Goal: Task Accomplishment & Management: Manage account settings

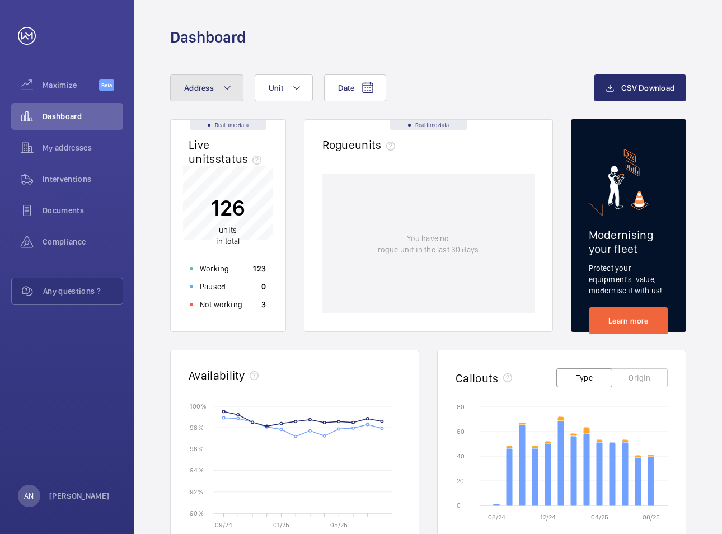
click at [202, 95] on button "Address" at bounding box center [206, 87] width 73 height 27
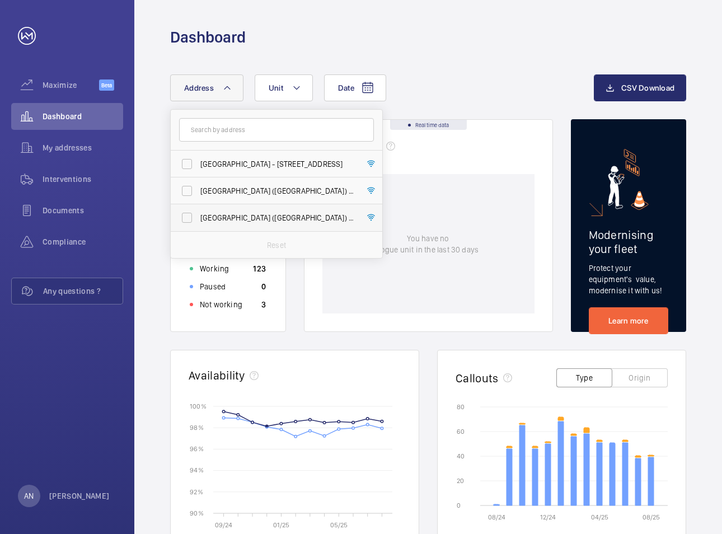
click at [235, 221] on span "[GEOGRAPHIC_DATA] ([GEOGRAPHIC_DATA]) - [STREET_ADDRESS]" at bounding box center [277, 217] width 154 height 11
click at [198, 221] on input "[GEOGRAPHIC_DATA] ([GEOGRAPHIC_DATA]) - [STREET_ADDRESS]" at bounding box center [187, 218] width 22 height 22
checkbox input "true"
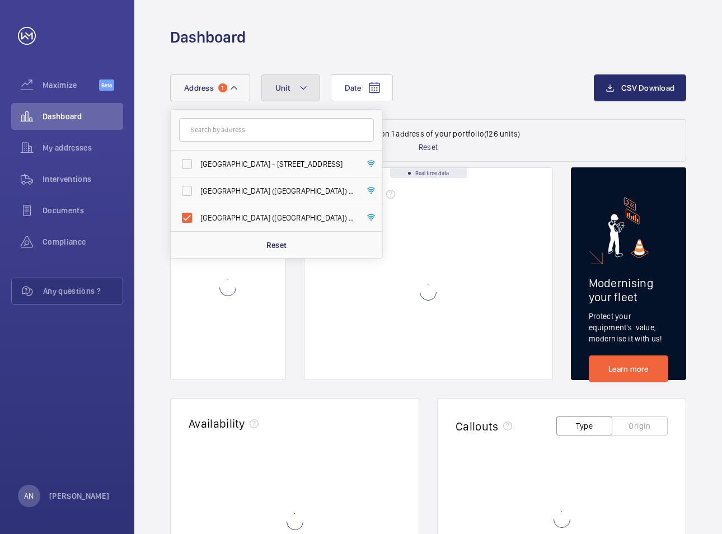
click at [287, 95] on button "Unit" at bounding box center [291, 87] width 58 height 27
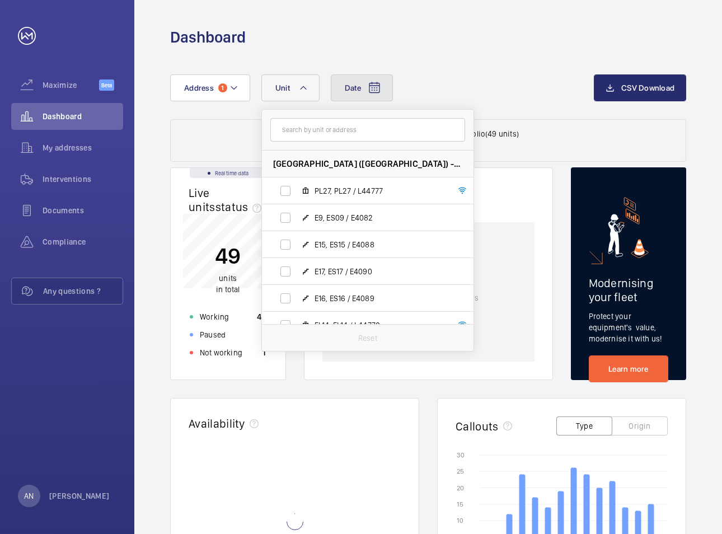
click at [365, 86] on button "Date" at bounding box center [362, 87] width 62 height 27
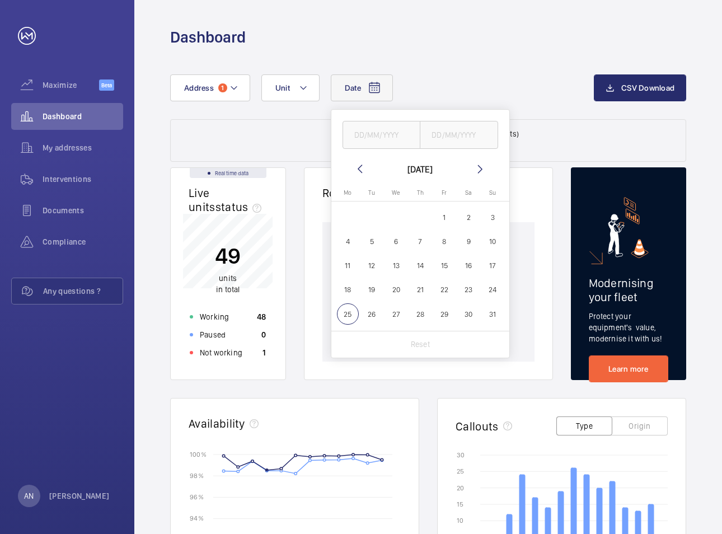
click at [357, 172] on mat-icon at bounding box center [359, 168] width 13 height 13
drag, startPoint x: 376, startPoint y: 293, endPoint x: 369, endPoint y: 294, distance: 7.9
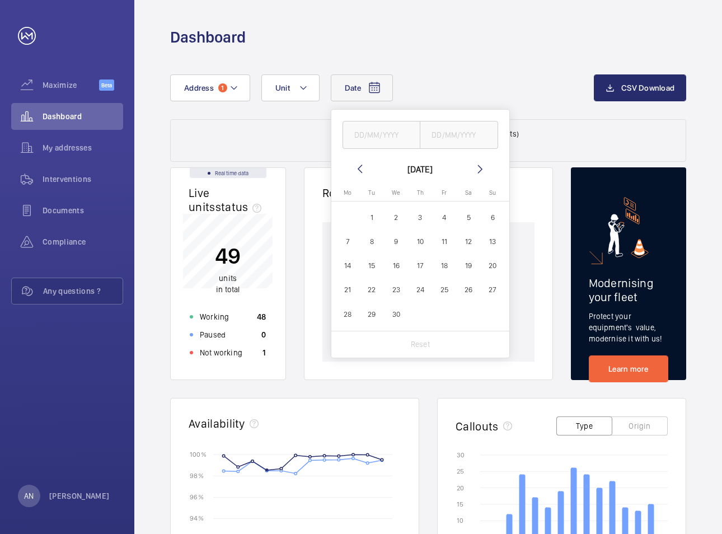
click at [369, 294] on span "22" at bounding box center [372, 290] width 22 height 22
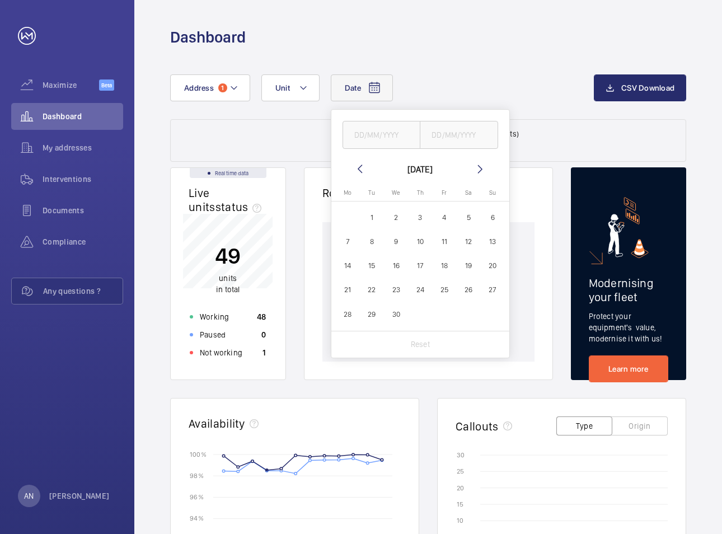
type input "[DATE]"
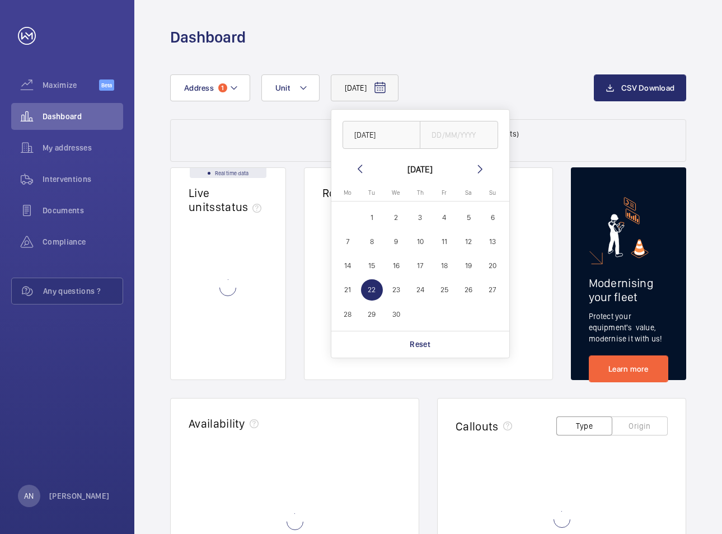
click at [370, 293] on span "22" at bounding box center [372, 290] width 22 height 22
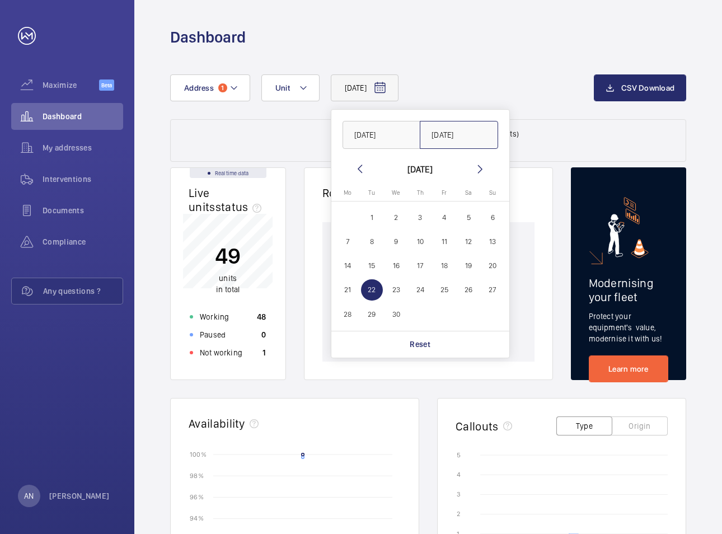
click at [471, 133] on input "[DATE]" at bounding box center [459, 135] width 78 height 28
click at [470, 139] on input "[DATE]" at bounding box center [459, 135] width 78 height 28
drag, startPoint x: 475, startPoint y: 132, endPoint x: 400, endPoint y: 134, distance: 74.5
click at [400, 134] on div "[DATE] [DATE]" at bounding box center [421, 129] width 178 height 39
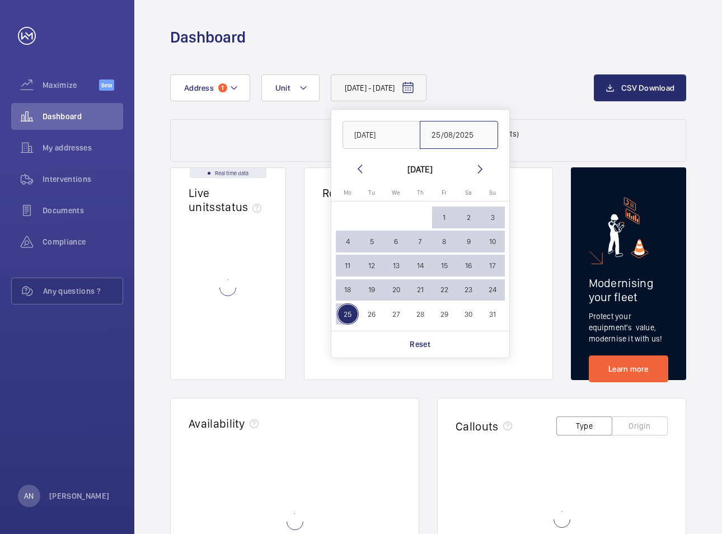
type input "25/08/2025"
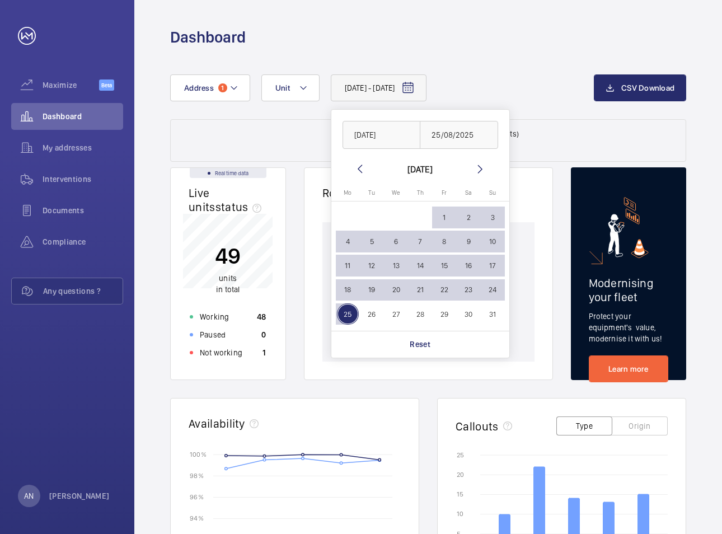
click at [574, 131] on wm-front-dashboard-filters-results "Data filtered on 1 address of your portfolio (49 units) Reset" at bounding box center [428, 140] width 516 height 43
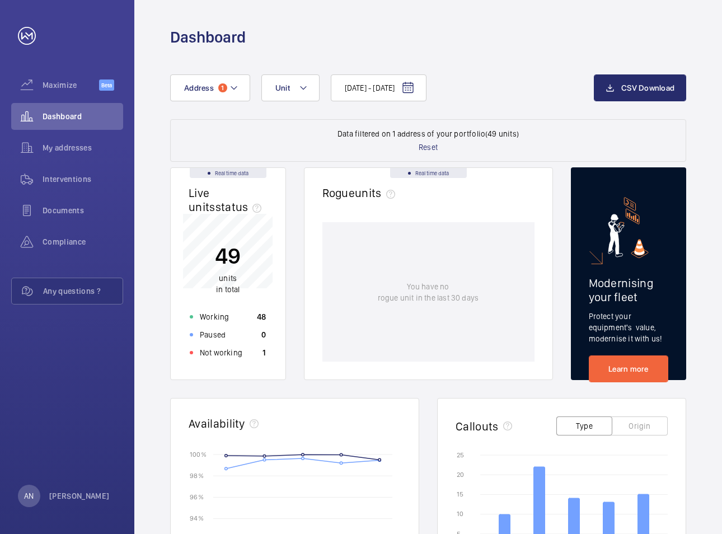
click at [557, 118] on div "[DATE] - [DATE] Address 1 Unit CSV Download" at bounding box center [428, 96] width 516 height 45
click at [304, 86] on mat-icon at bounding box center [303, 87] width 9 height 13
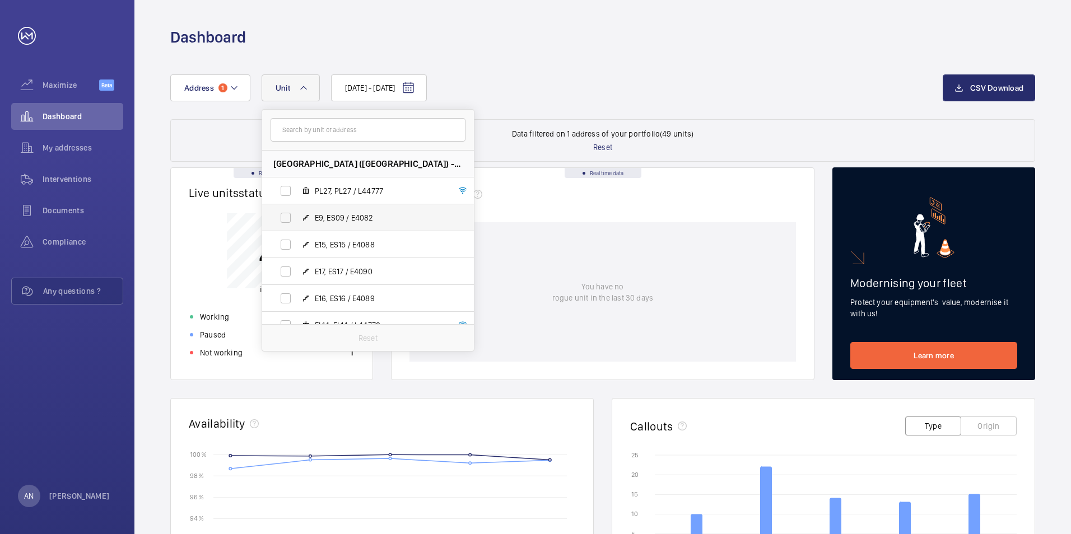
click at [287, 221] on label "E9, ES09 / E4082" at bounding box center [359, 217] width 194 height 27
click at [287, 221] on input "E9, ES09 / E4082" at bounding box center [285, 218] width 22 height 22
checkbox input "true"
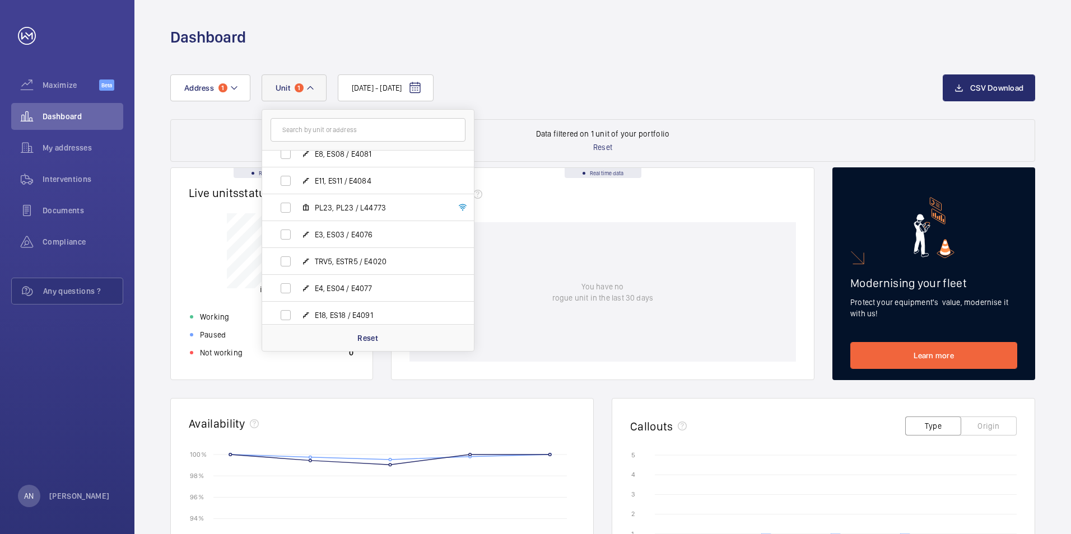
scroll to position [162, 0]
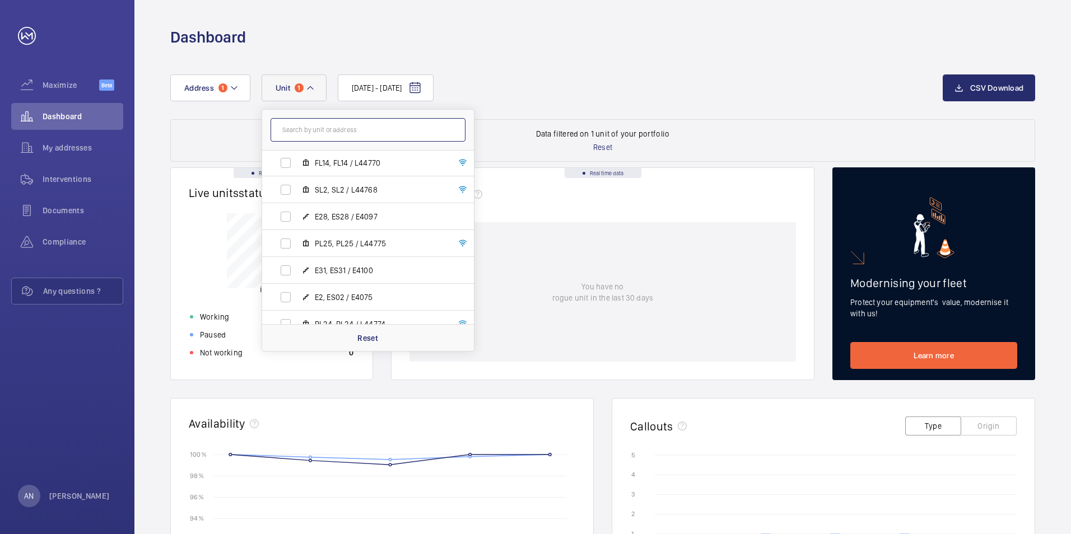
click at [315, 121] on input "text" at bounding box center [368, 130] width 195 height 24
click at [316, 126] on input "E8" at bounding box center [368, 130] width 195 height 24
type input "E"
type input "E08"
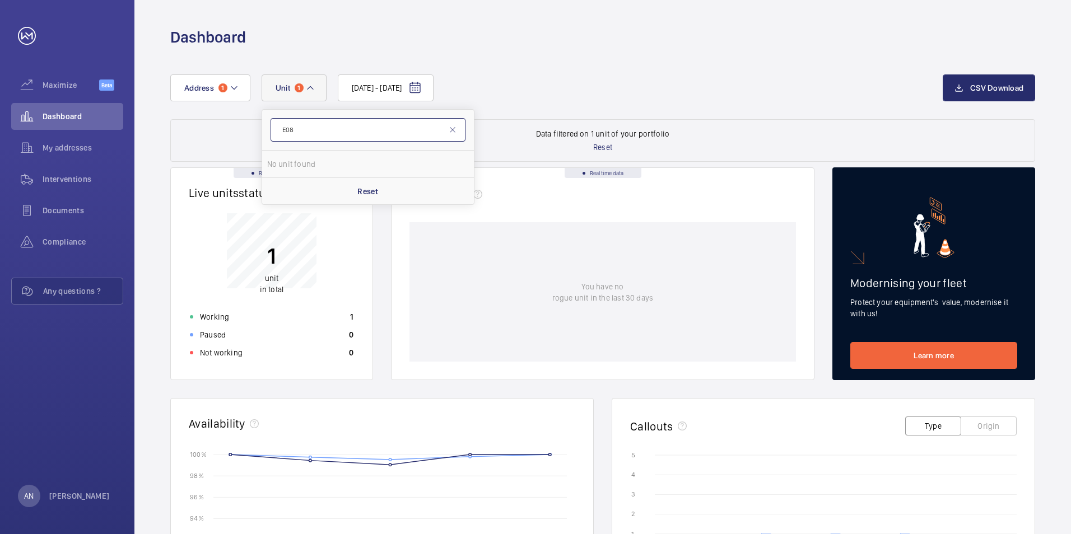
drag, startPoint x: 316, startPoint y: 128, endPoint x: 239, endPoint y: 127, distance: 77.3
click at [239, 127] on div "[DATE] - [DATE] Address 1 Unit 1 E08 No unit found Reset CSV Download Data filt…" at bounding box center [602, 458] width 936 height 821
click at [400, 130] on wm-front-dashboard-filters-results "Data filtered on 1 unit of your portfolio Reset" at bounding box center [602, 140] width 865 height 43
click at [310, 84] on mat-icon at bounding box center [310, 87] width 9 height 13
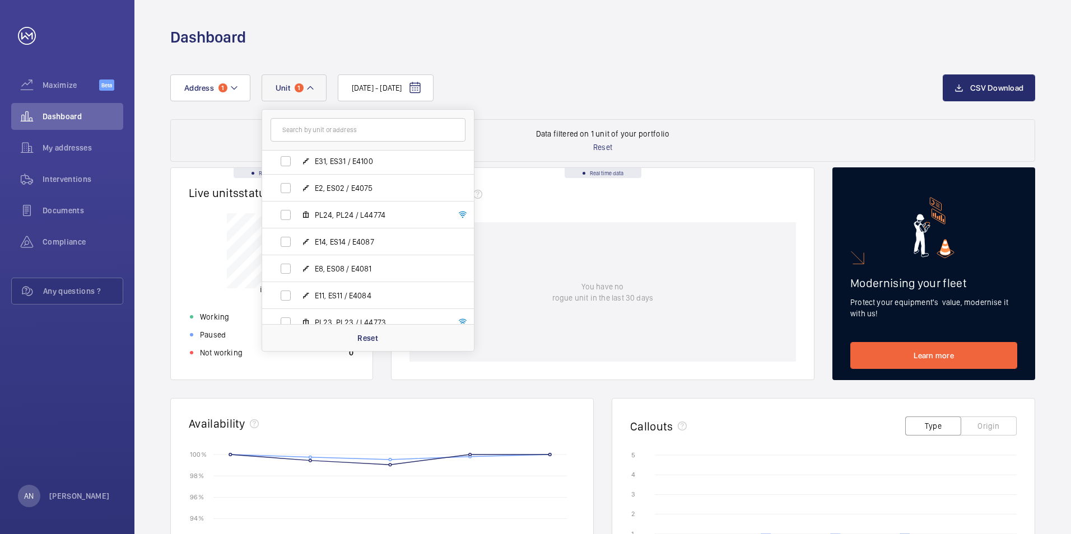
scroll to position [280, 0]
click at [335, 262] on span "E8, ES08 / E4081" at bounding box center [380, 260] width 130 height 11
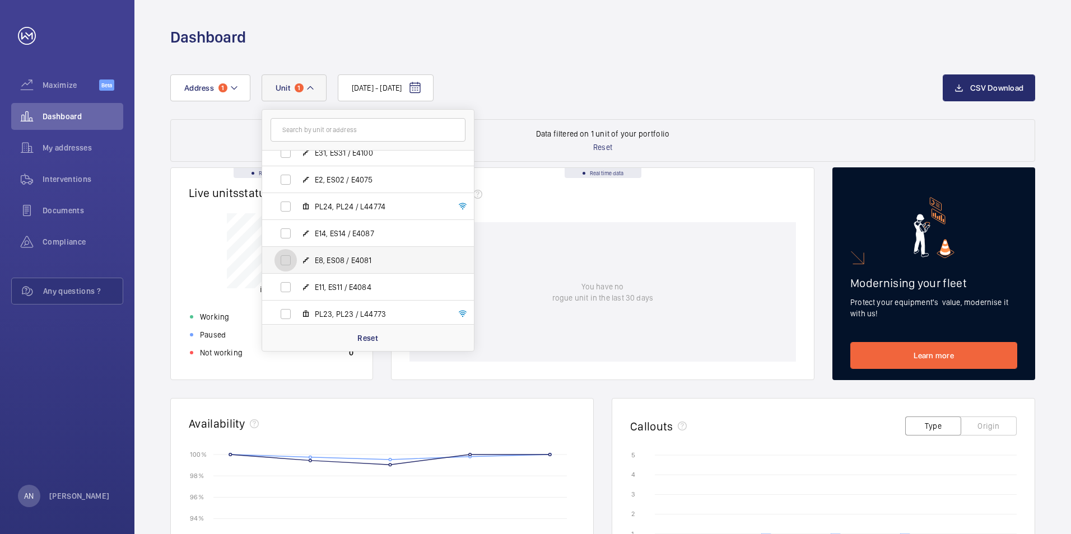
click at [297, 262] on input "E8, ES08 / E4081" at bounding box center [285, 260] width 22 height 22
checkbox input "true"
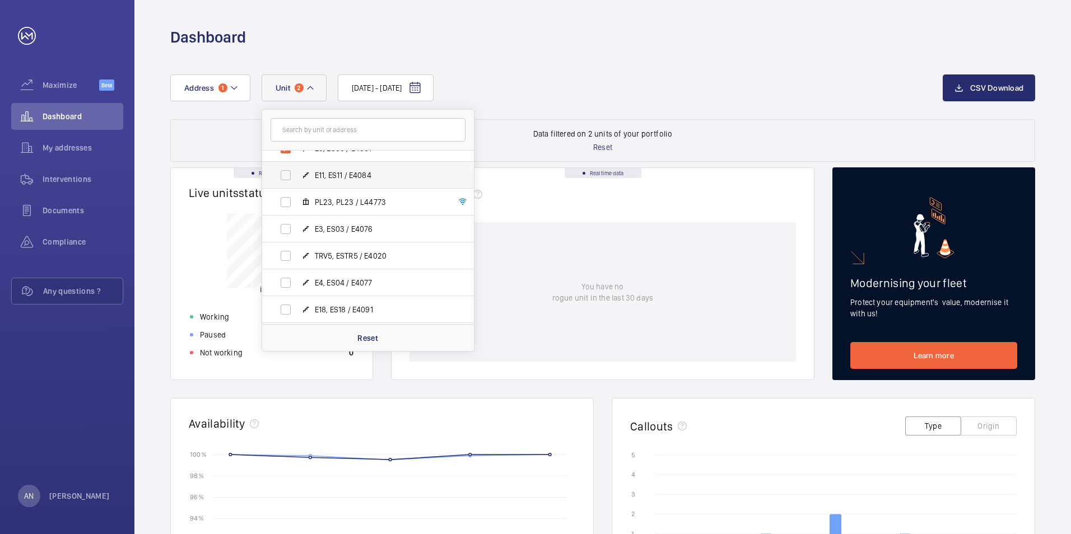
click at [324, 175] on span "E11, ES11 / E4084" at bounding box center [380, 175] width 130 height 11
click at [297, 175] on input "E11, ES11 / E4084" at bounding box center [285, 175] width 22 height 22
checkbox input "true"
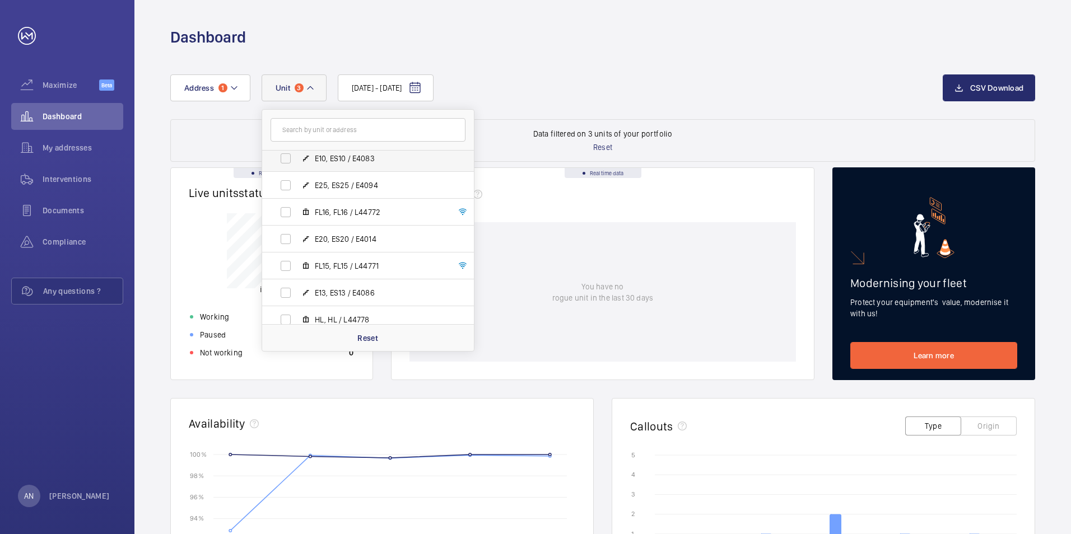
scroll to position [834, 0]
click at [330, 123] on input "text" at bounding box center [368, 130] width 195 height 24
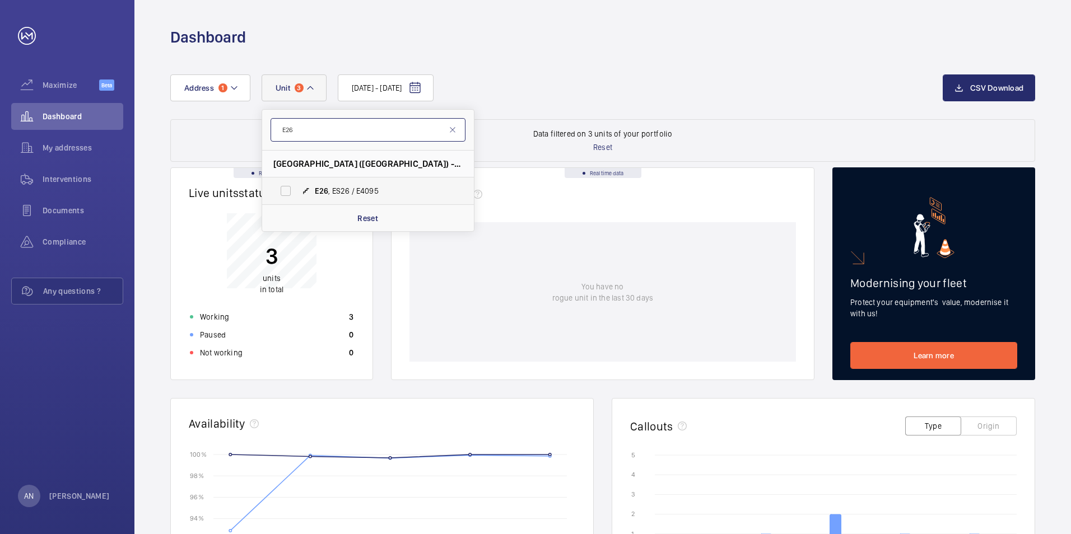
type input "E26"
click at [278, 195] on label "E26 , ES26 / E4095" at bounding box center [359, 191] width 194 height 27
click at [278, 195] on input "E26 , ES26 / E4095" at bounding box center [285, 191] width 22 height 22
checkbox input "true"
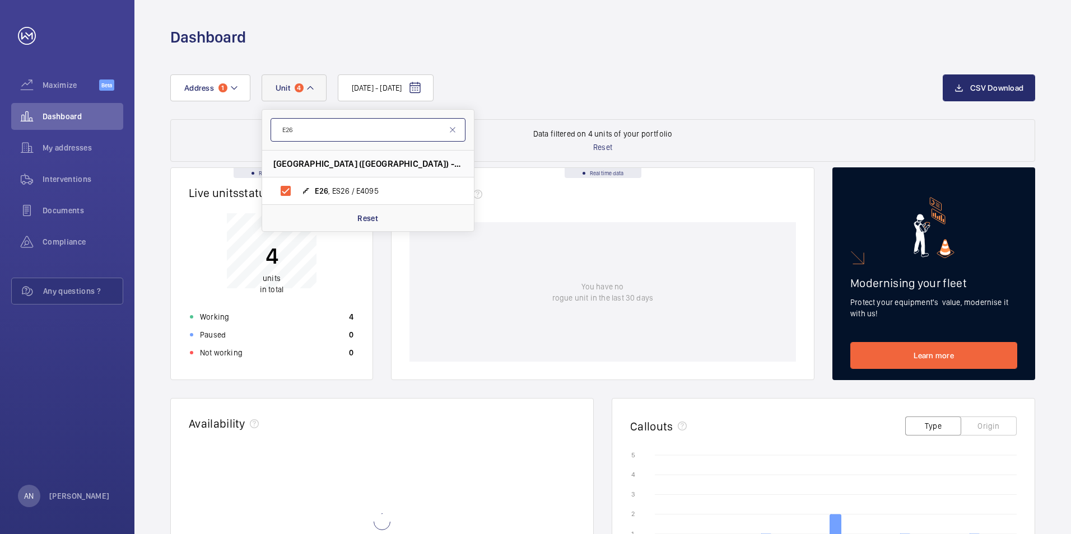
click at [310, 133] on input "E26" at bounding box center [368, 130] width 195 height 24
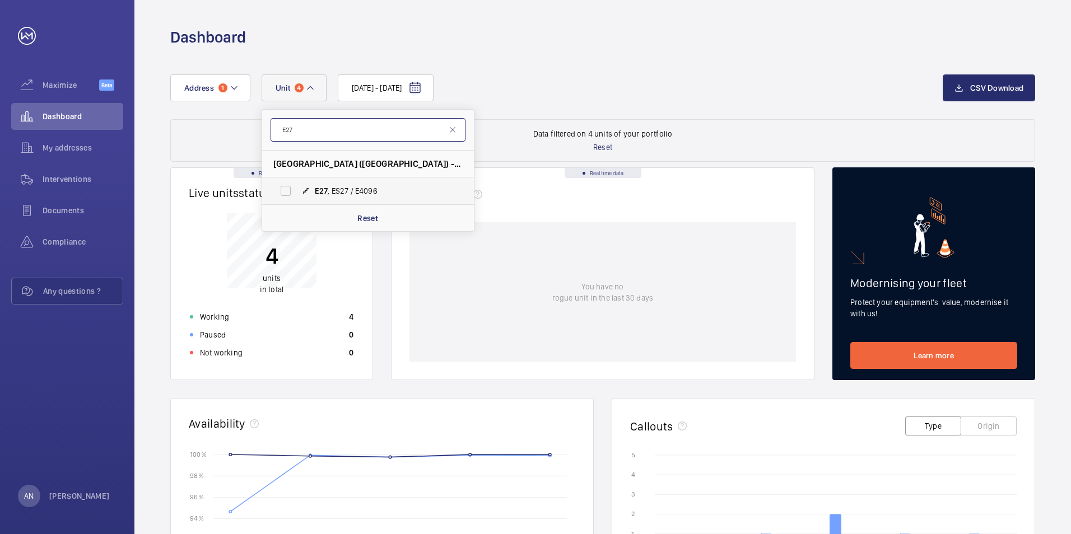
type input "E27"
click at [286, 186] on label "E27 , ES27 / E4096" at bounding box center [359, 191] width 194 height 27
click at [286, 186] on input "E27 , ES27 / E4096" at bounding box center [285, 191] width 22 height 22
checkbox input "true"
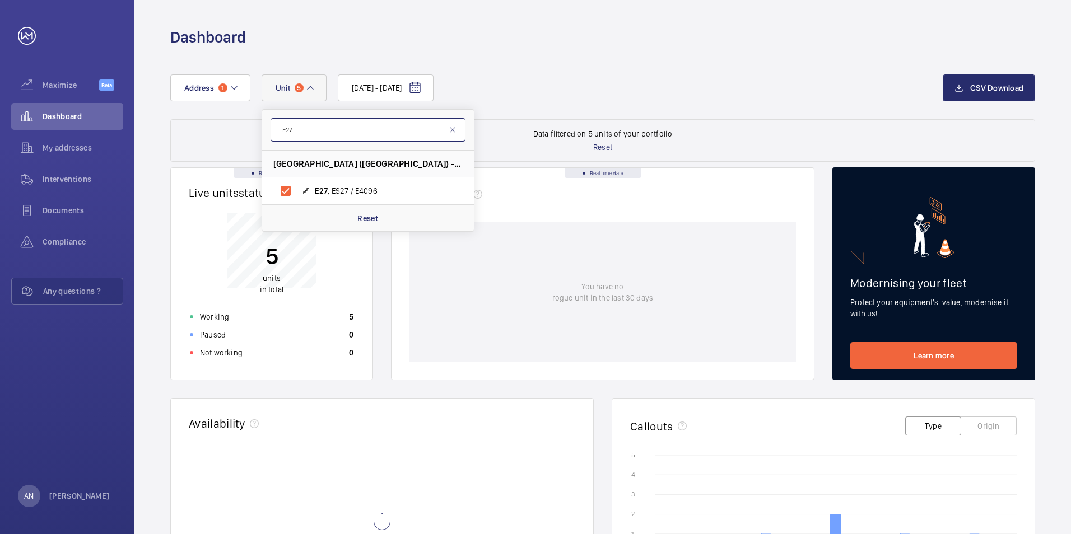
click at [312, 129] on input "E27" at bounding box center [368, 130] width 195 height 24
click at [332, 128] on input "E27" at bounding box center [368, 130] width 195 height 24
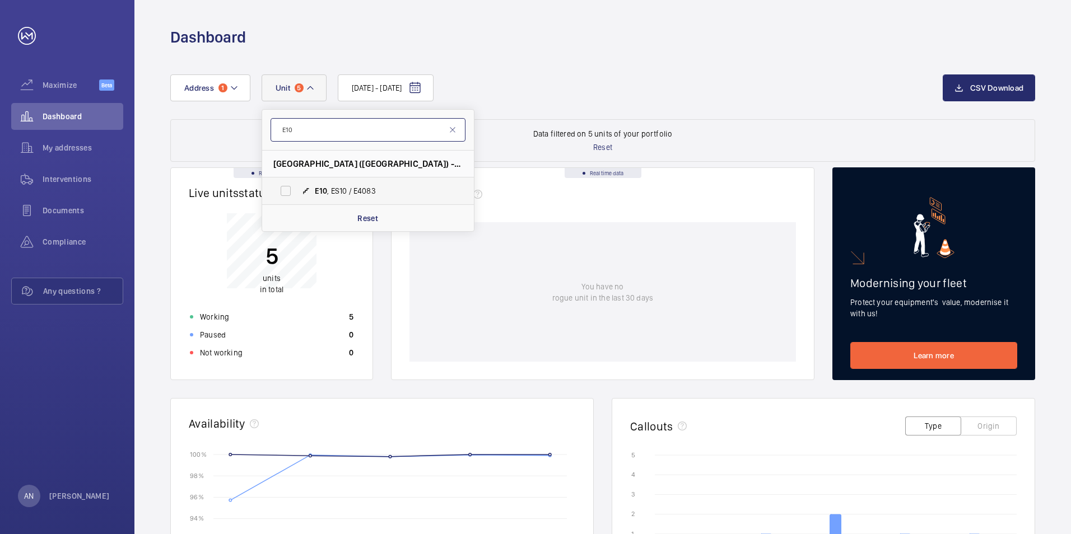
type input "E10"
click at [290, 193] on label "E10 , ES10 / E4083" at bounding box center [359, 191] width 194 height 27
click at [290, 193] on input "E10 , ES10 / E4083" at bounding box center [285, 191] width 22 height 22
checkbox input "true"
click at [614, 86] on div "[DATE] - [DATE] Address [STREET_ADDRESS] / E4083 Reset" at bounding box center [556, 87] width 772 height 27
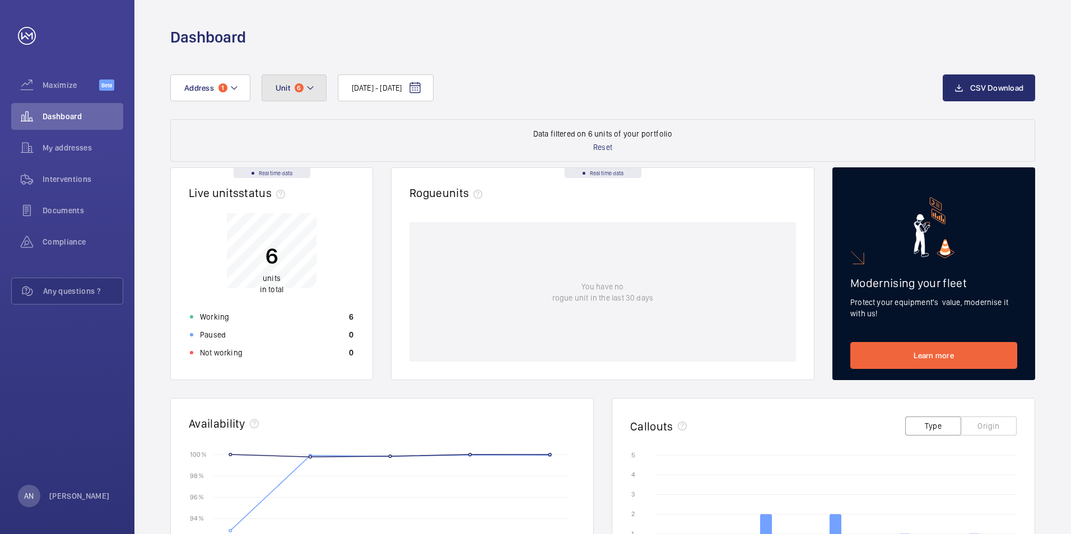
click at [318, 86] on button "Unit 6" at bounding box center [294, 87] width 65 height 27
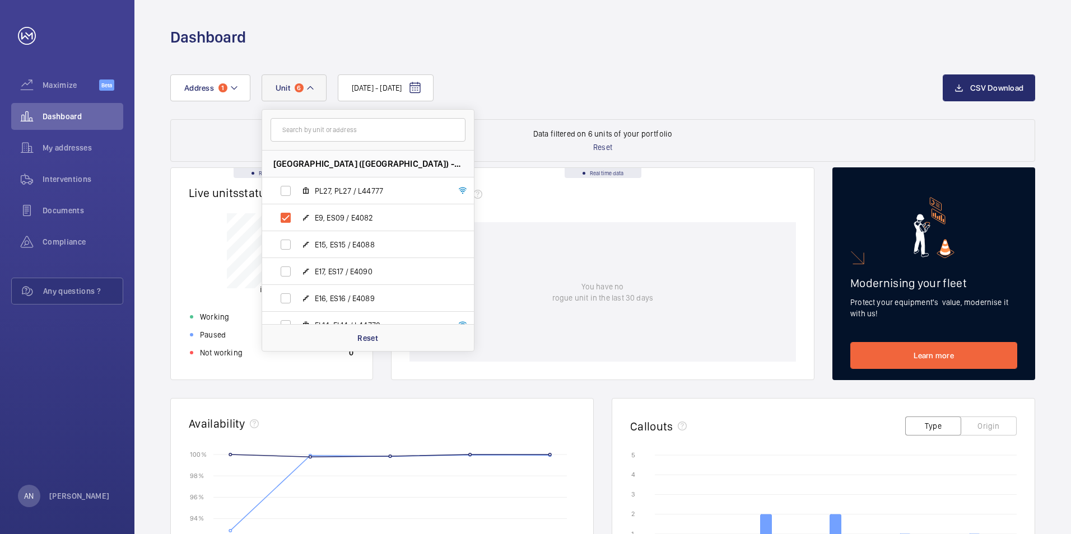
click at [318, 86] on button "Unit 6" at bounding box center [294, 87] width 65 height 27
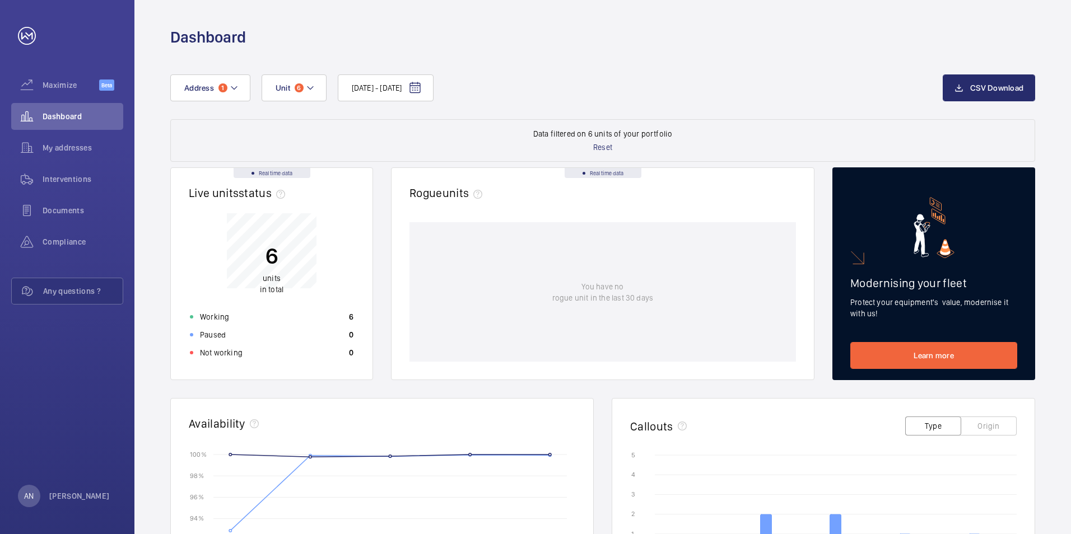
click at [707, 65] on div "[DATE] - [DATE] Address 1 Unit 6 CSV Download Data filtered on 6 units of your …" at bounding box center [602, 458] width 936 height 821
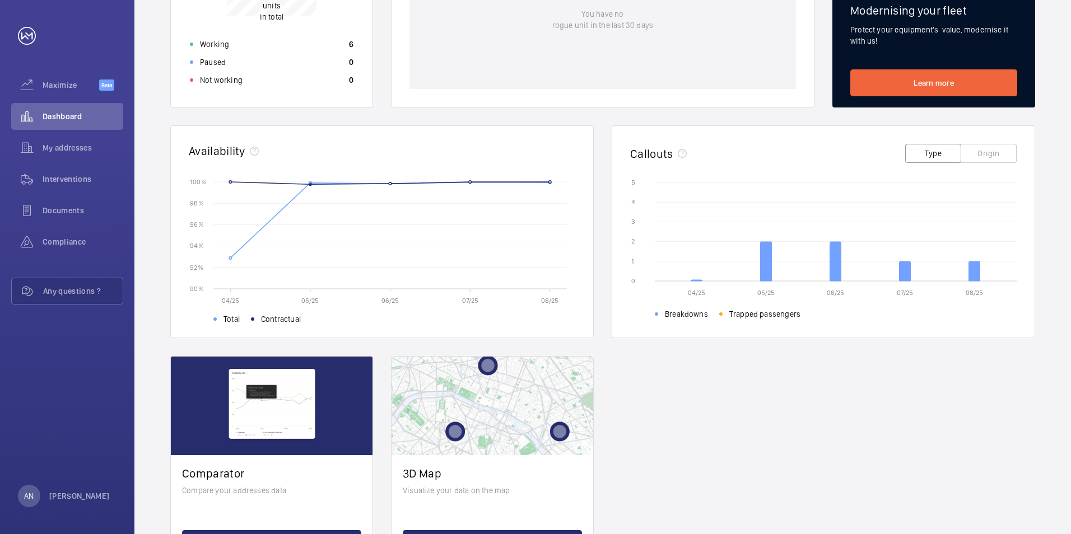
scroll to position [334, 0]
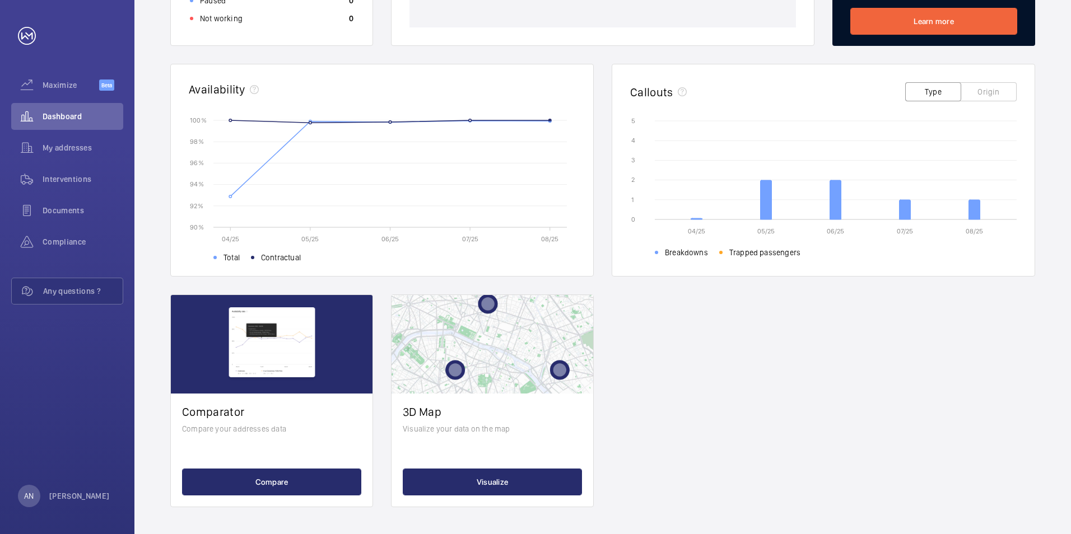
click at [683, 123] on icon "04/25 05/25 06/25 07/25 08/25 0 0 1 1 2 2 3 3 4 4 5 5 Breakdowns Trapped passen…" at bounding box center [823, 185] width 386 height 140
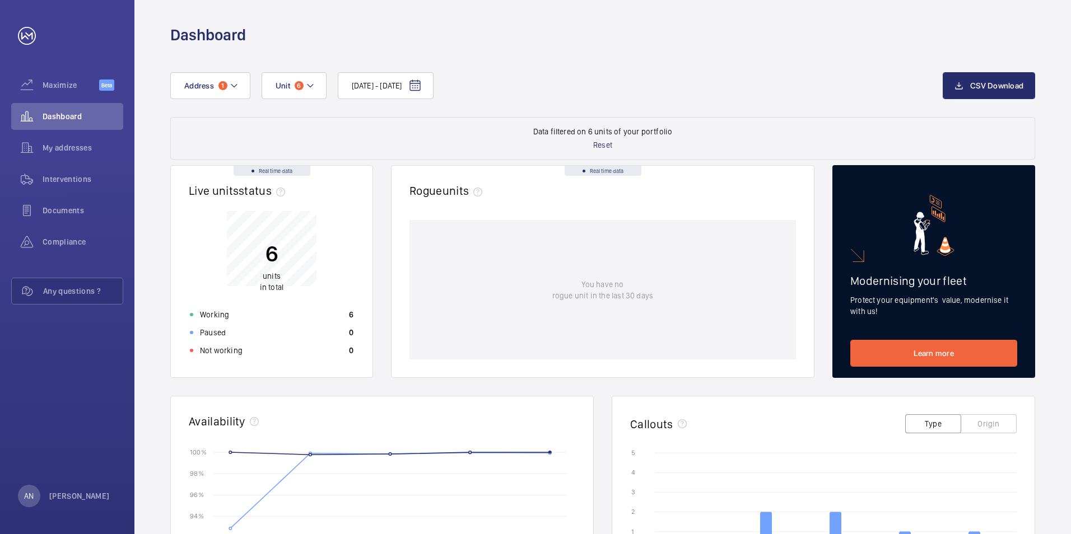
scroll to position [0, 0]
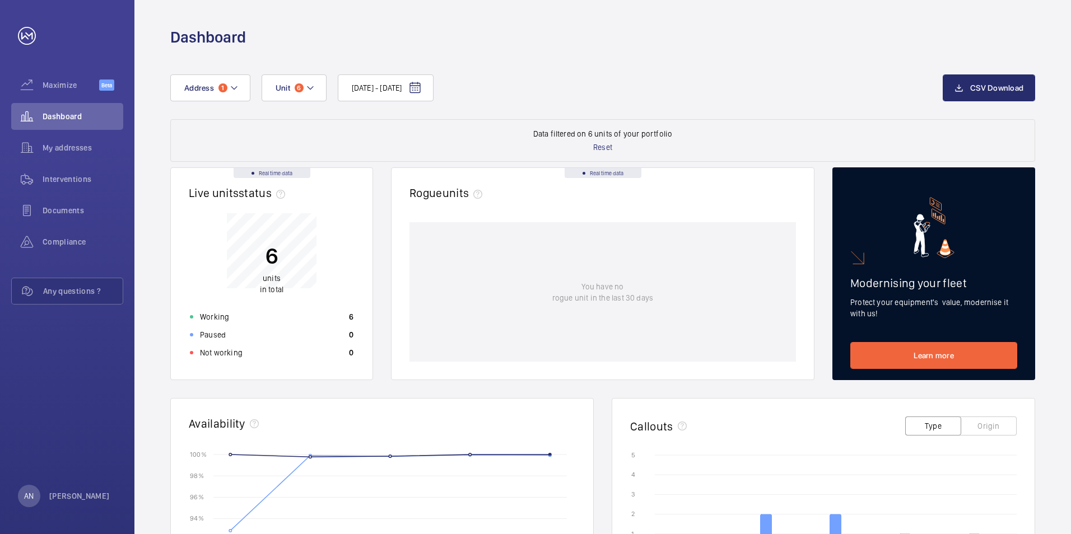
click at [722, 434] on button "Origin" at bounding box center [988, 426] width 56 height 19
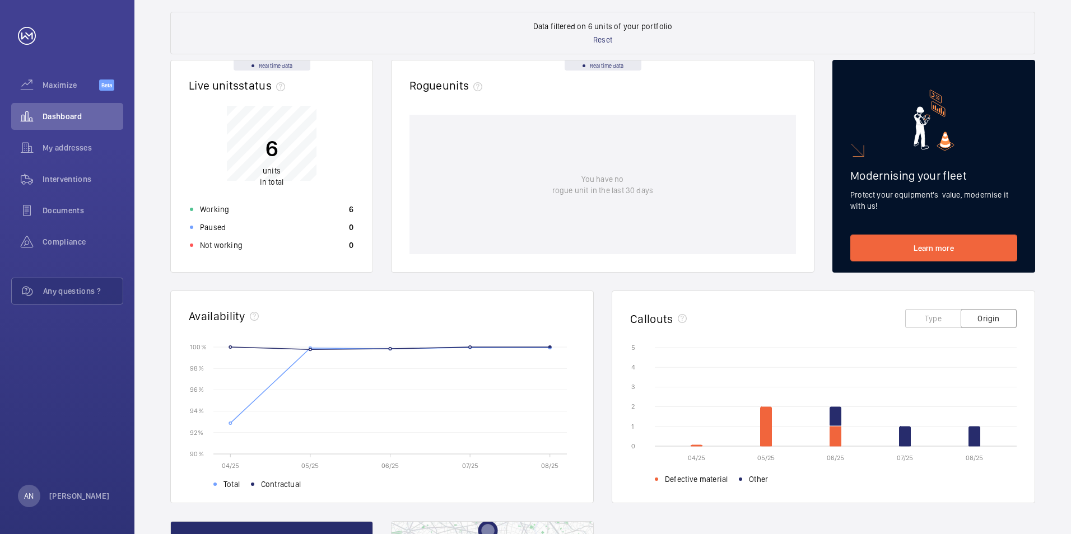
scroll to position [168, 0]
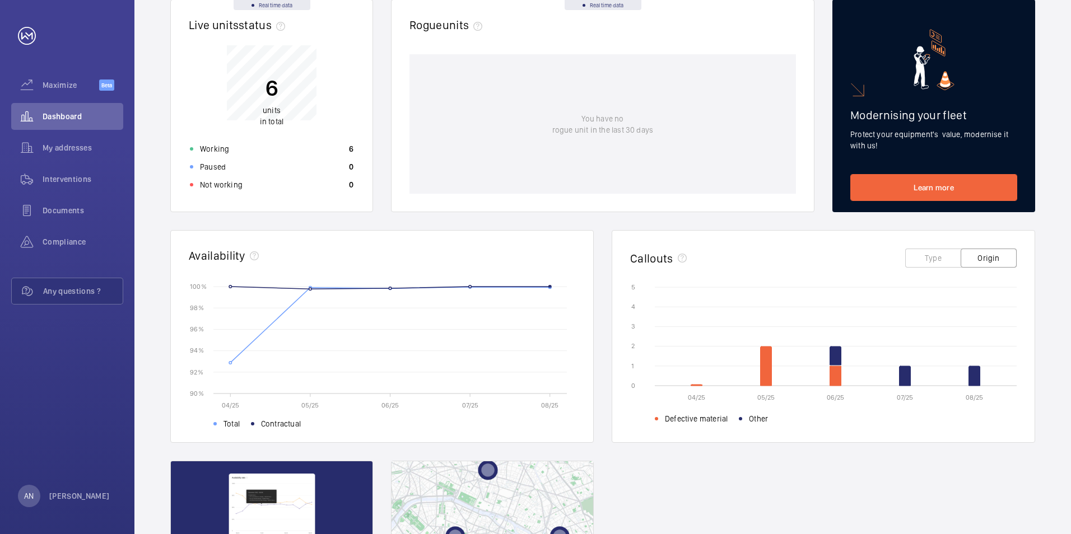
click at [722, 479] on div "Real time data Live units status﻿ 6 units in total Working 6 Paused 0 Not worki…" at bounding box center [602, 336] width 865 height 674
click at [722, 475] on div "Real time data Live units status﻿ 6 units in total Working 6 Paused 0 Not worki…" at bounding box center [602, 336] width 865 height 674
click at [69, 208] on span "Documents" at bounding box center [83, 210] width 81 height 11
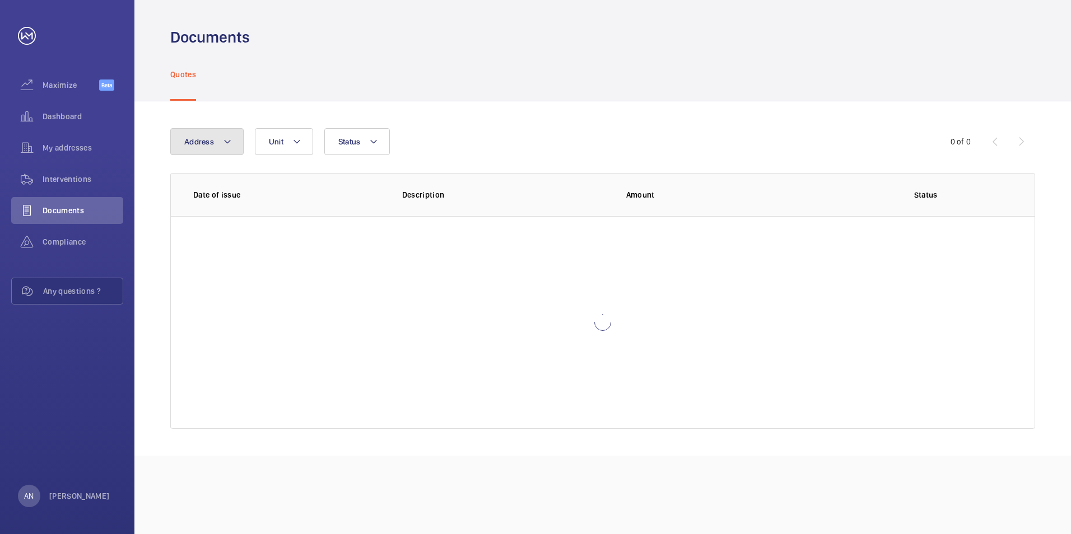
click at [236, 136] on button "Address" at bounding box center [206, 141] width 73 height 27
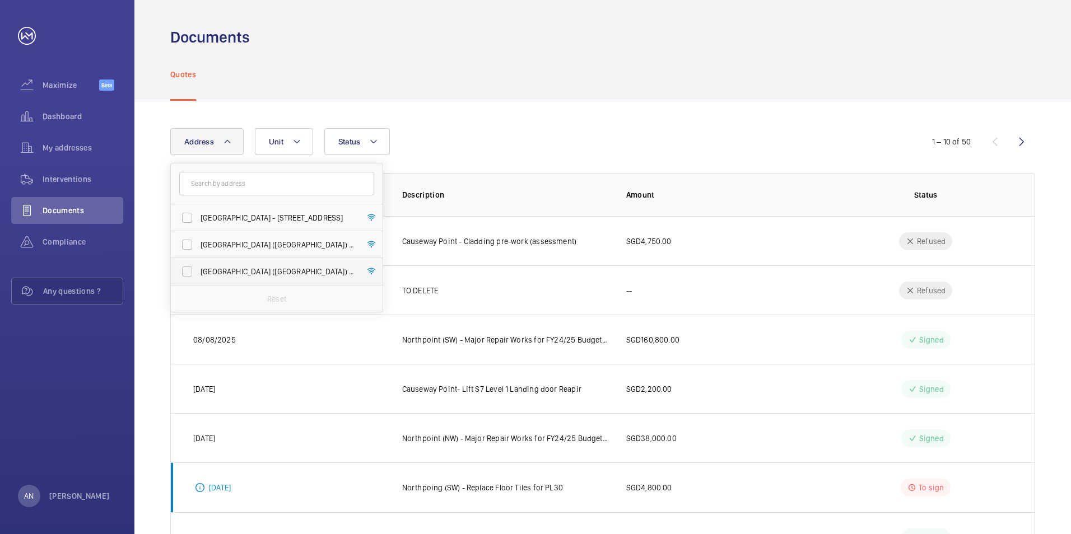
click at [235, 268] on span "[GEOGRAPHIC_DATA] ([GEOGRAPHIC_DATA]) - [STREET_ADDRESS]" at bounding box center [277, 271] width 154 height 11
click at [198, 268] on input "[GEOGRAPHIC_DATA] ([GEOGRAPHIC_DATA]) - [STREET_ADDRESS]" at bounding box center [187, 271] width 22 height 22
checkbox input "true"
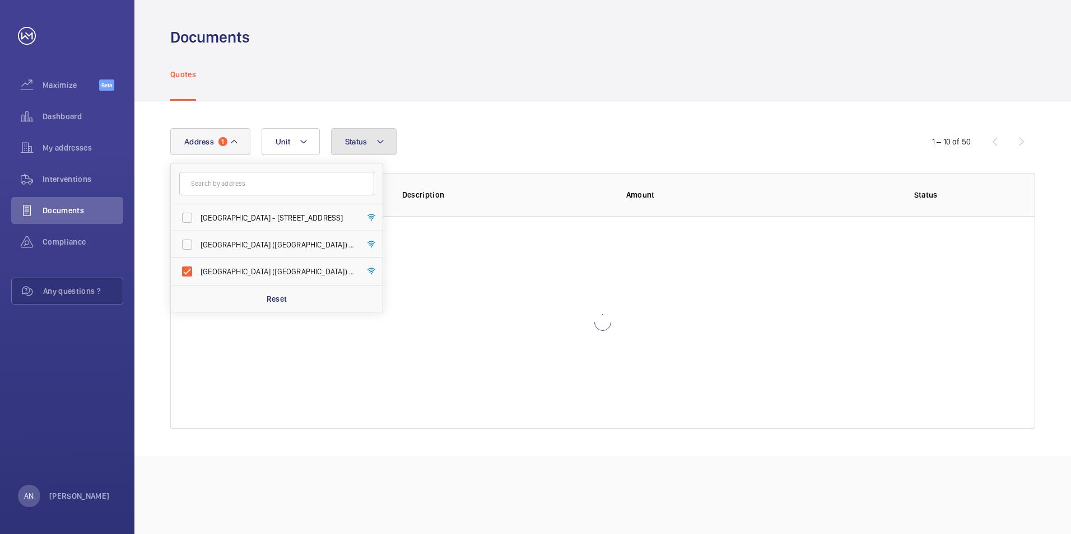
click at [363, 133] on button "Status" at bounding box center [364, 141] width 66 height 27
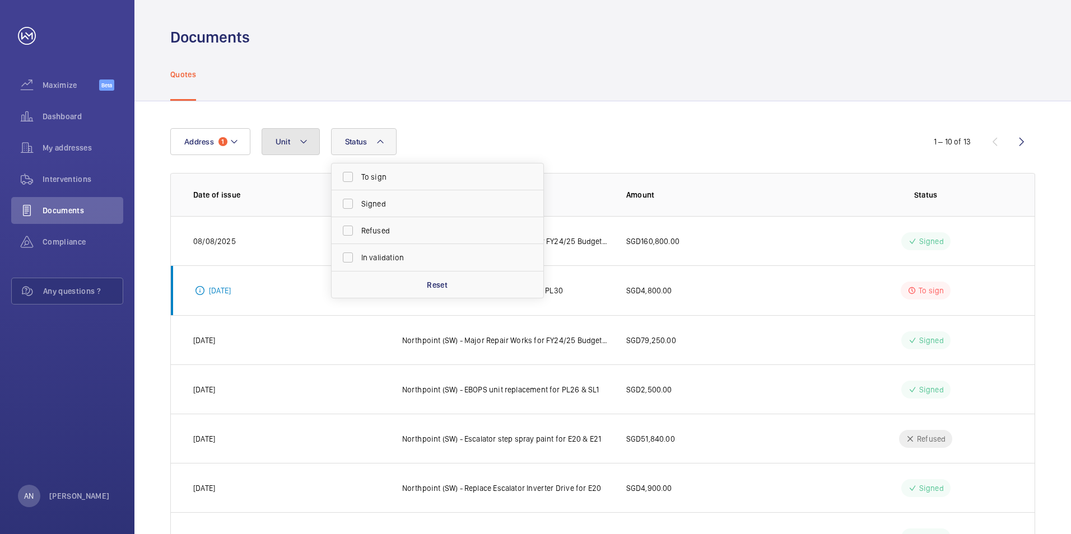
click at [299, 136] on mat-icon at bounding box center [303, 141] width 9 height 13
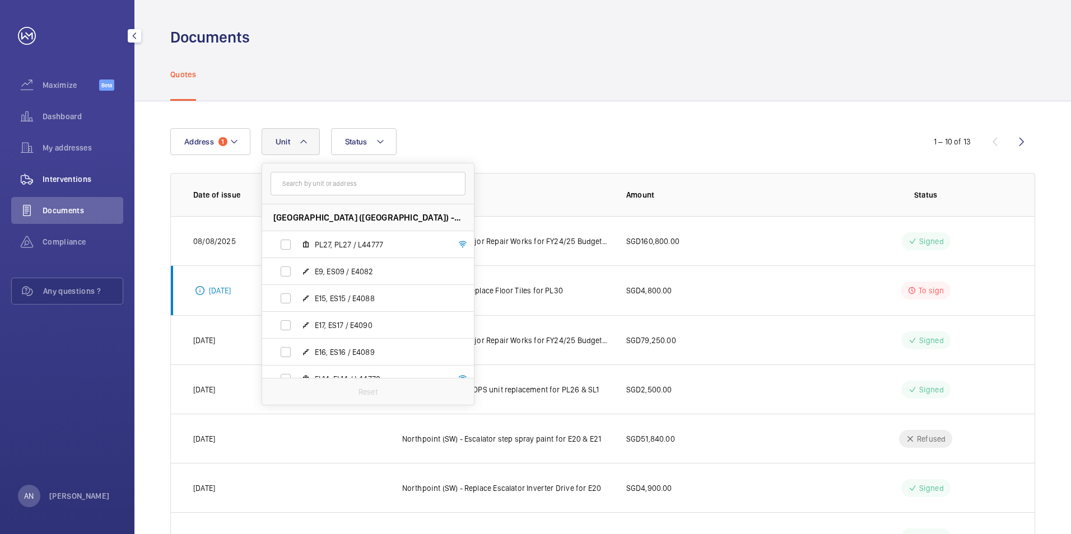
click at [73, 175] on span "Interventions" at bounding box center [83, 179] width 81 height 11
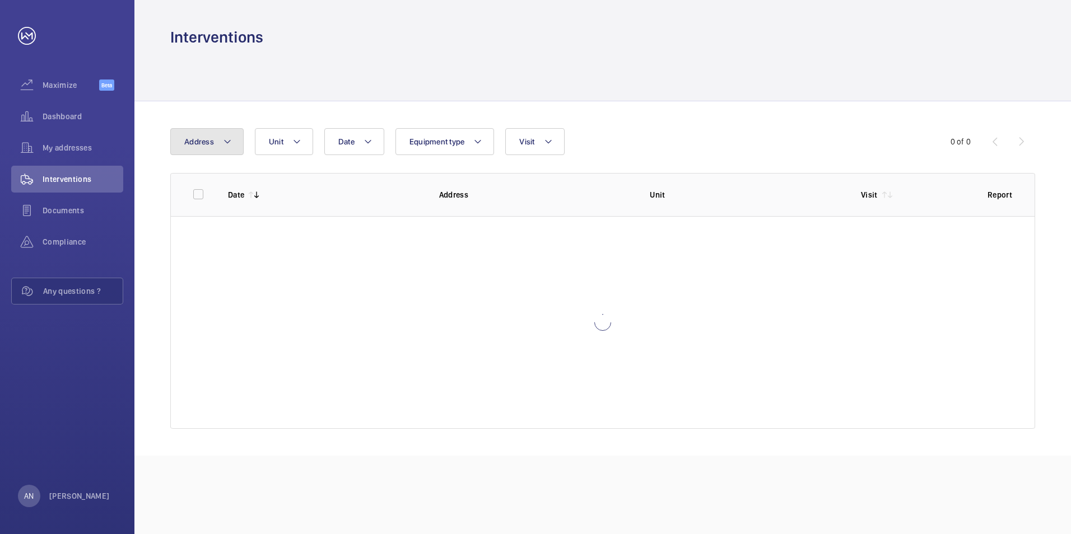
click at [213, 148] on button "Address" at bounding box center [206, 141] width 73 height 27
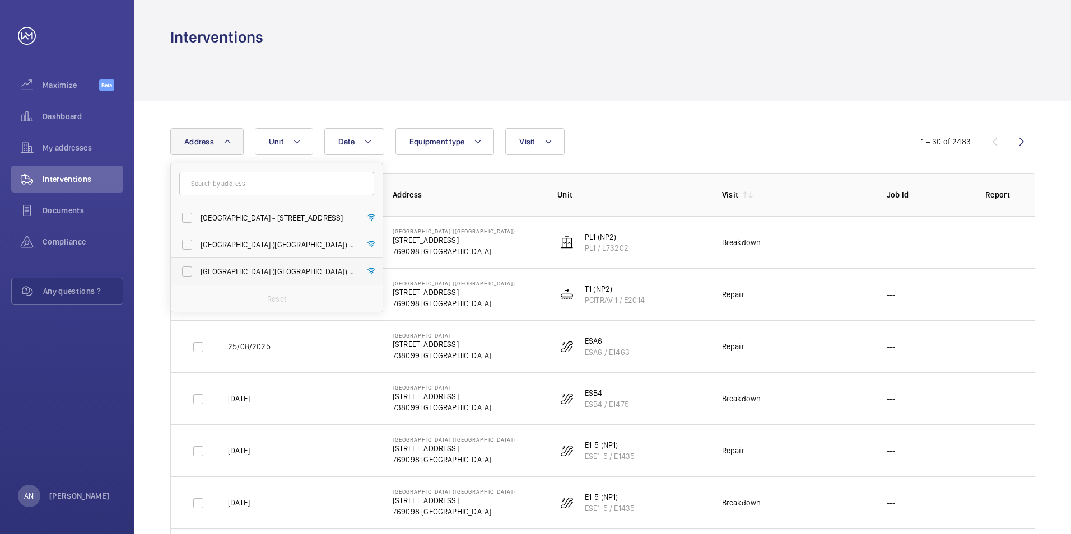
click at [226, 267] on span "[GEOGRAPHIC_DATA] ([GEOGRAPHIC_DATA]) - [STREET_ADDRESS]" at bounding box center [277, 271] width 154 height 11
click at [198, 267] on input "[GEOGRAPHIC_DATA] ([GEOGRAPHIC_DATA]) - [STREET_ADDRESS]" at bounding box center [187, 271] width 22 height 22
checkbox input "true"
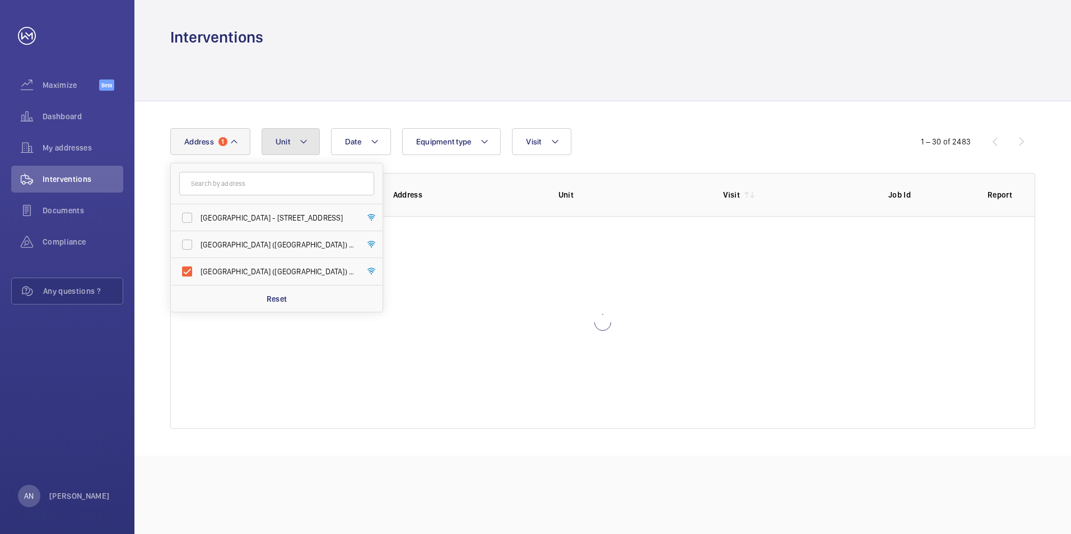
click at [294, 154] on button "Unit" at bounding box center [291, 141] width 58 height 27
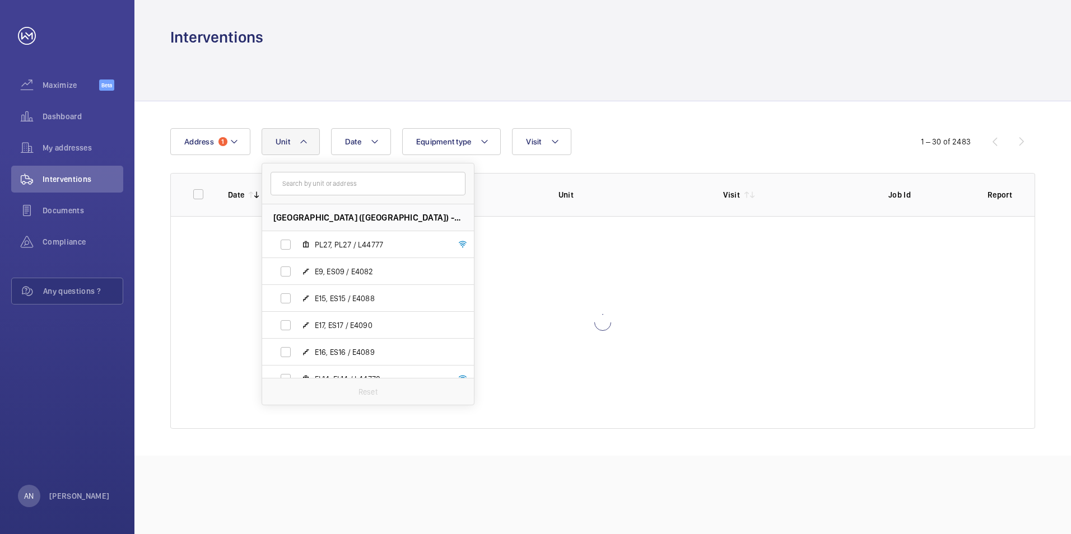
click at [299, 190] on input "text" at bounding box center [368, 184] width 195 height 24
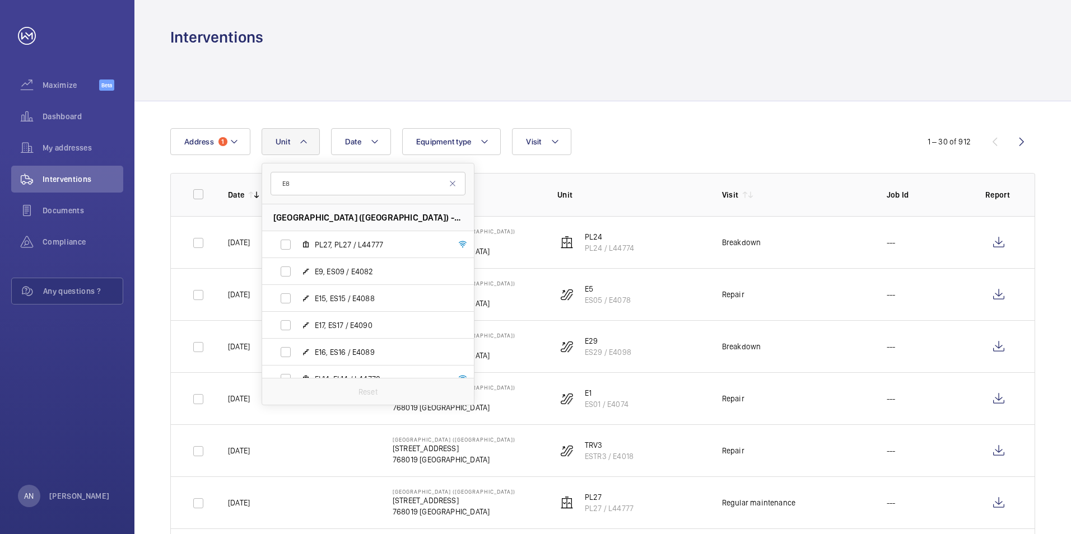
type input "E8"
click at [285, 275] on label "E9, ES09 / E4082" at bounding box center [359, 271] width 194 height 27
click at [285, 275] on input "E9, ES09 / E4082" at bounding box center [285, 271] width 22 height 22
checkbox input "true"
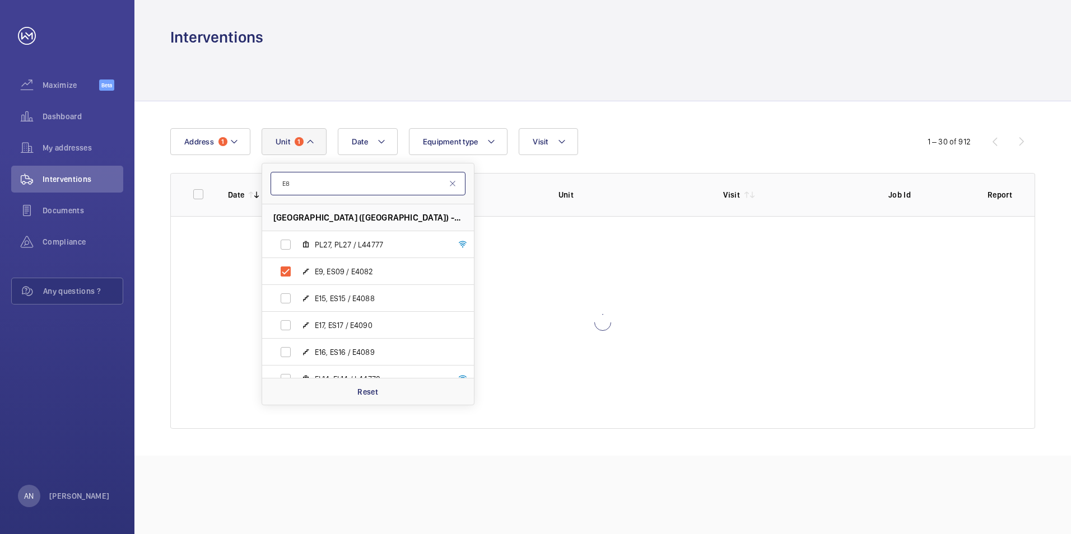
click at [331, 184] on input "E8" at bounding box center [368, 184] width 195 height 24
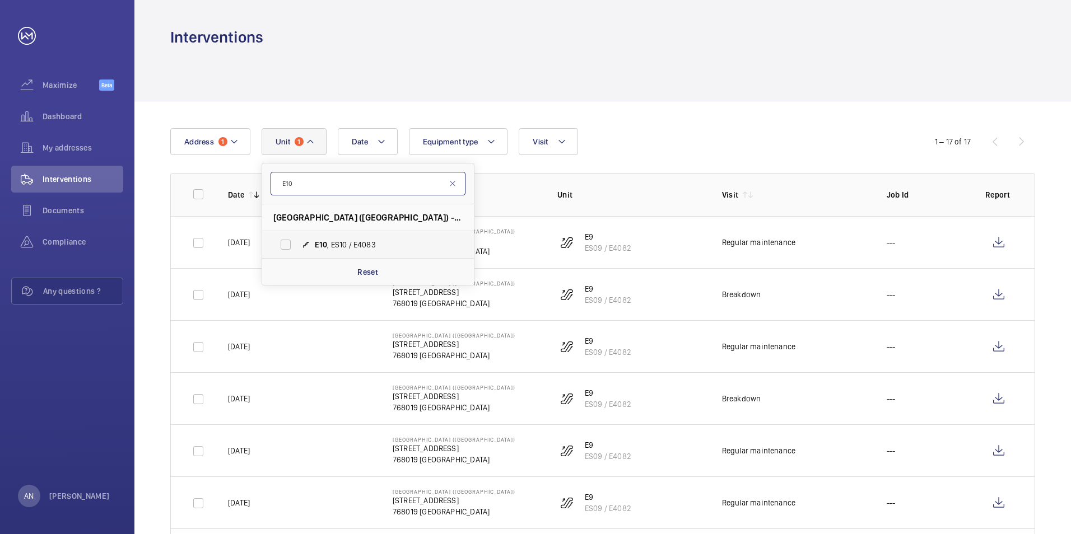
type input "E10"
click at [290, 242] on label "E10 , ES10 / E4083" at bounding box center [359, 244] width 194 height 27
click at [290, 242] on input "E10 , ES10 / E4083" at bounding box center [285, 245] width 22 height 22
checkbox input "true"
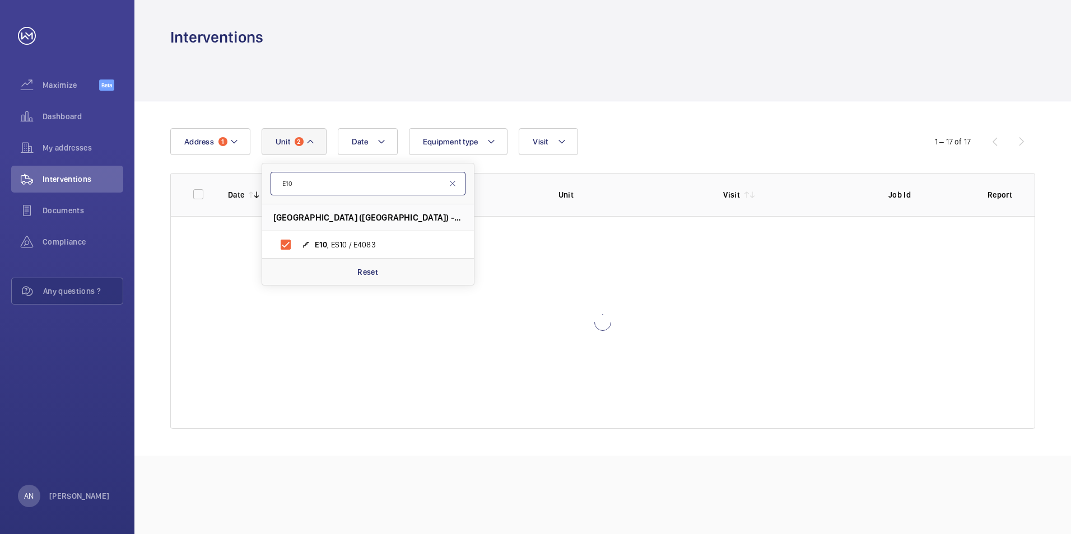
click at [317, 185] on input "E10" at bounding box center [368, 184] width 195 height 24
type input "E11"
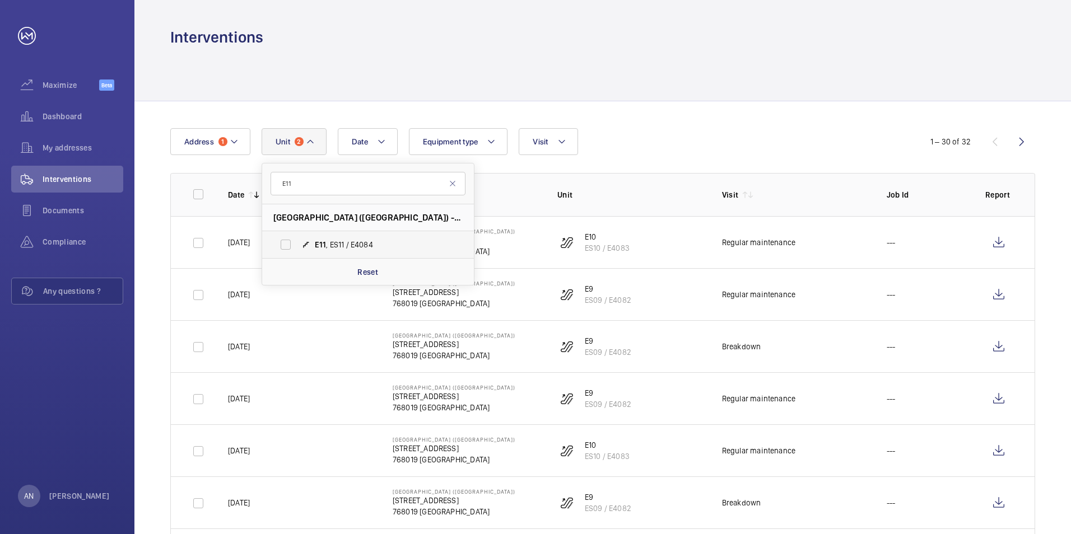
click at [299, 243] on label "E11 , ES11 / E4084" at bounding box center [359, 244] width 194 height 27
click at [297, 243] on input "E11 , ES11 / E4084" at bounding box center [285, 245] width 22 height 22
checkbox input "true"
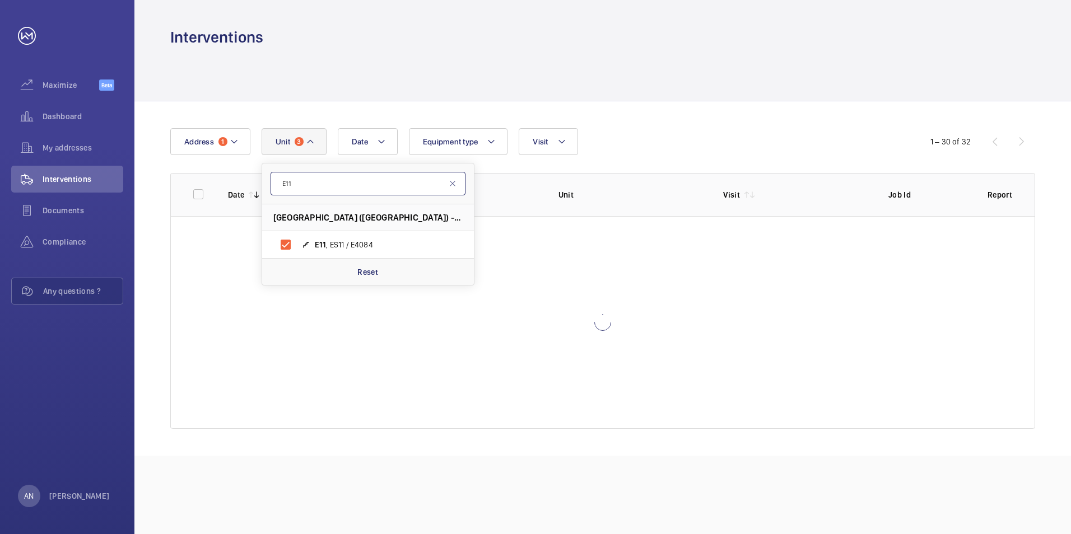
click at [310, 183] on input "E11" at bounding box center [368, 184] width 195 height 24
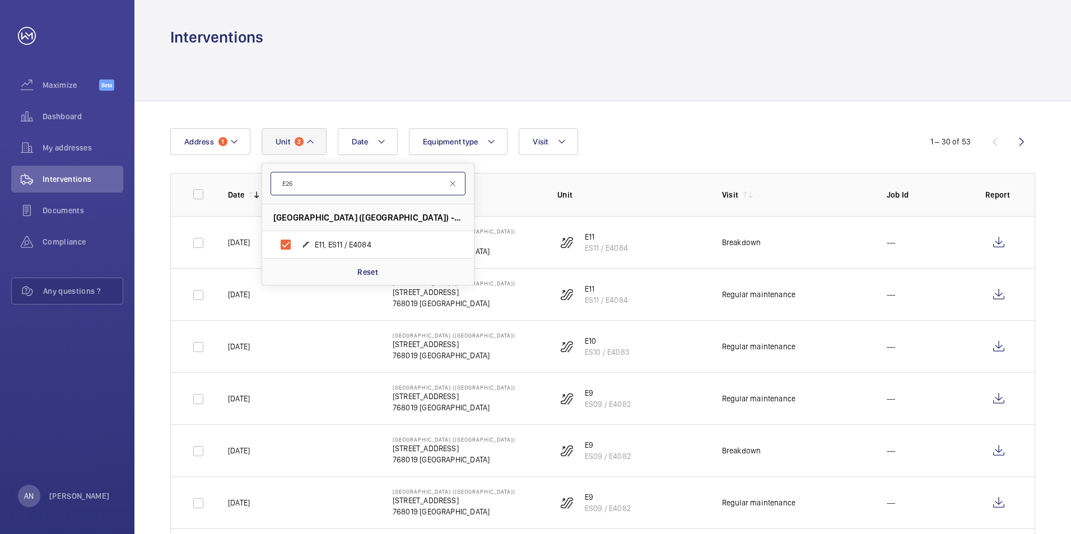
type input "E26"
click at [291, 249] on label "E26 , ES26 / E4095" at bounding box center [359, 244] width 194 height 27
click at [291, 249] on input "E26 , ES26 / E4095" at bounding box center [285, 245] width 22 height 22
checkbox input "true"
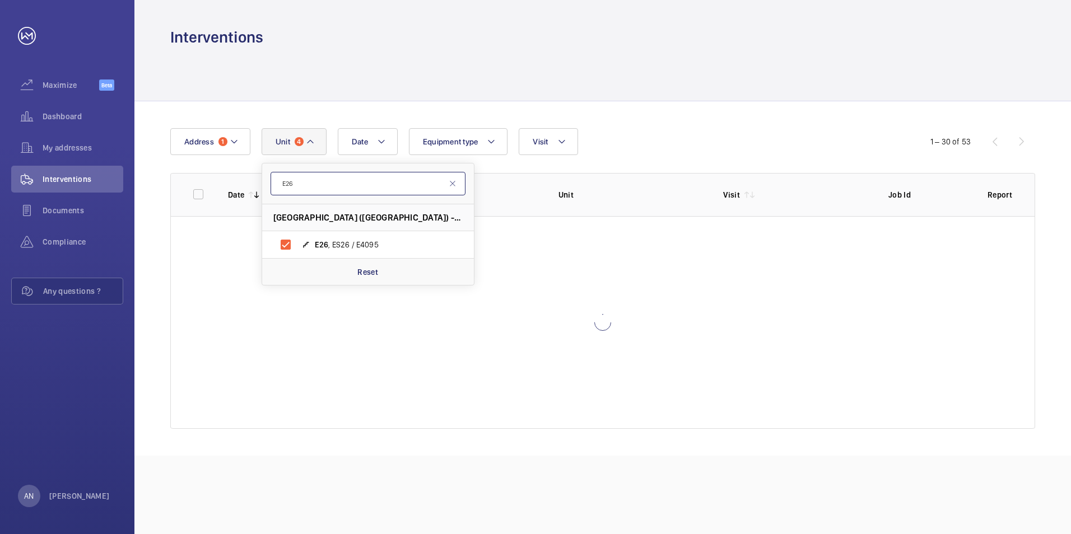
click at [313, 186] on input "E26" at bounding box center [368, 184] width 195 height 24
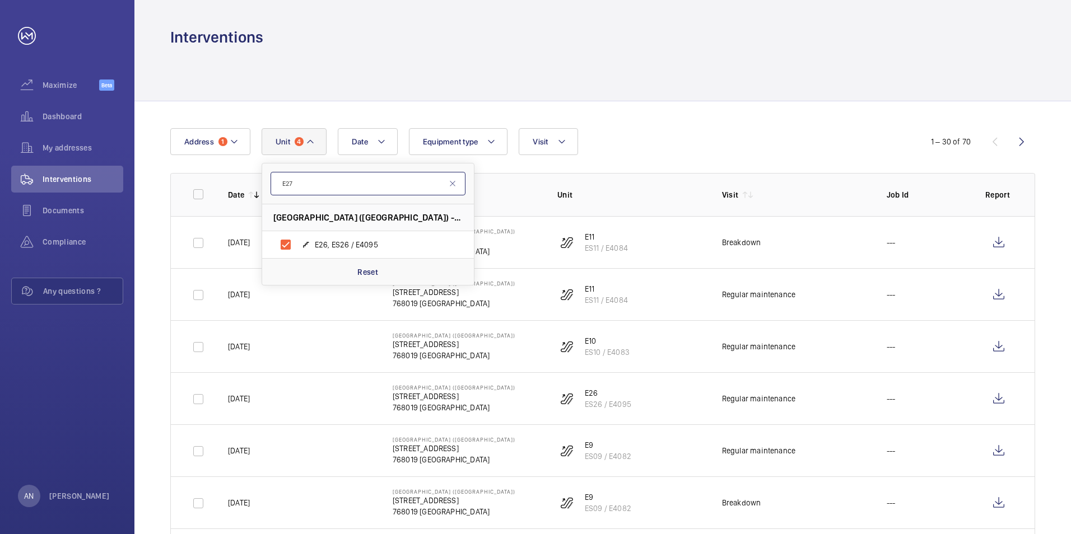
type input "E27"
click at [287, 250] on label "E27 , ES27 / E4096" at bounding box center [359, 244] width 194 height 27
click at [287, 250] on input "E27 , ES27 / E4096" at bounding box center [285, 245] width 22 height 22
checkbox input "true"
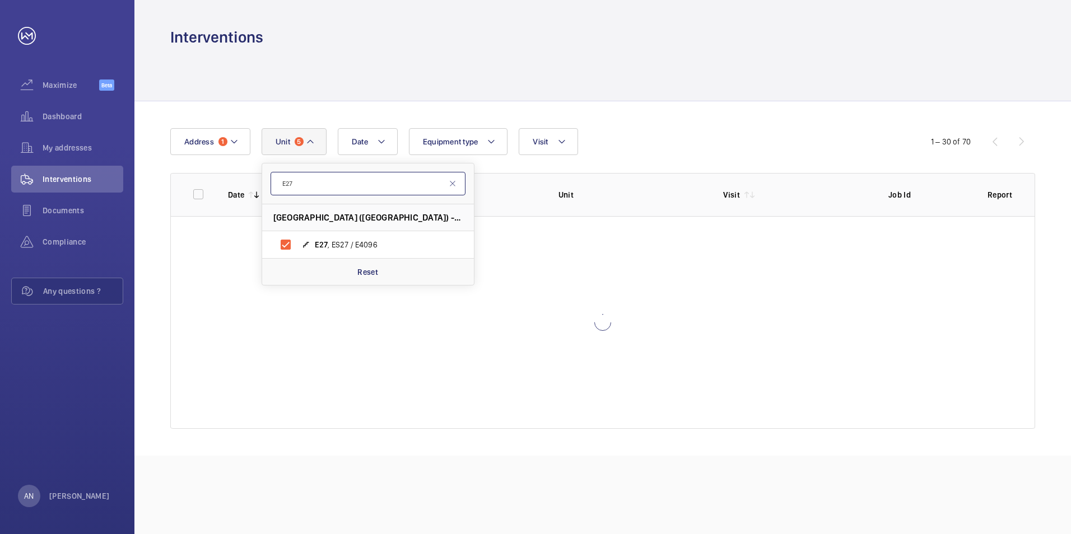
click at [321, 180] on input "E27" at bounding box center [368, 184] width 195 height 24
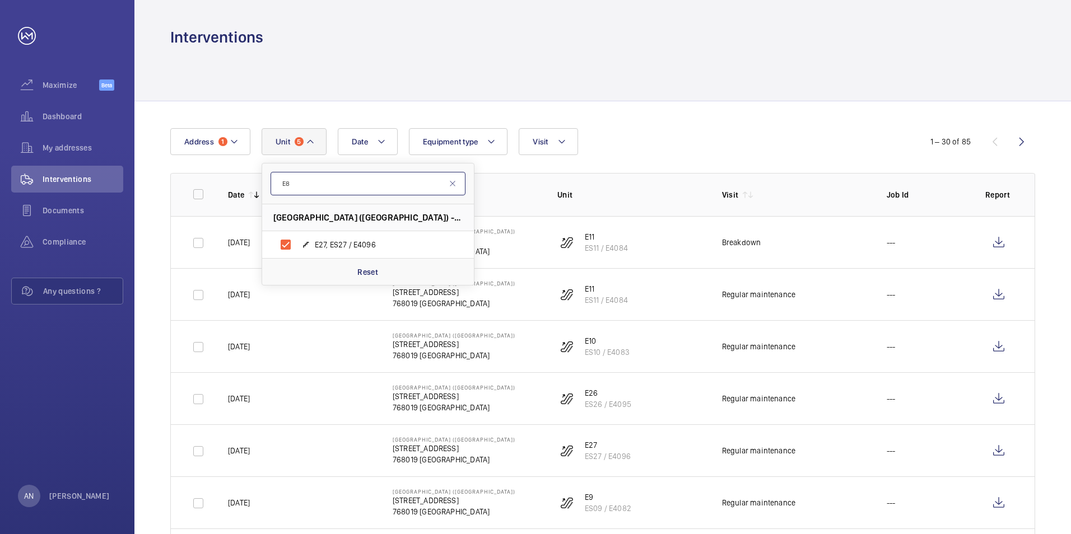
type input "E8"
click at [451, 186] on mat-icon at bounding box center [452, 183] width 9 height 9
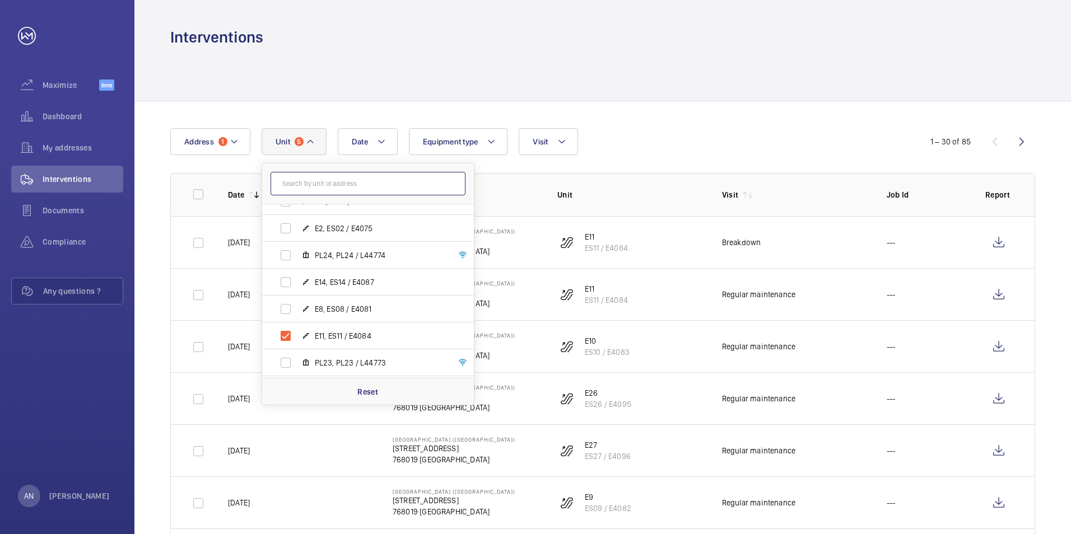
scroll to position [279, 0]
click at [284, 315] on label "E8, ES08 / E4081" at bounding box center [359, 315] width 194 height 27
click at [284, 315] on input "E8, ES08 / E4081" at bounding box center [285, 315] width 22 height 22
checkbox input "true"
click at [722, 100] on div at bounding box center [602, 74] width 865 height 53
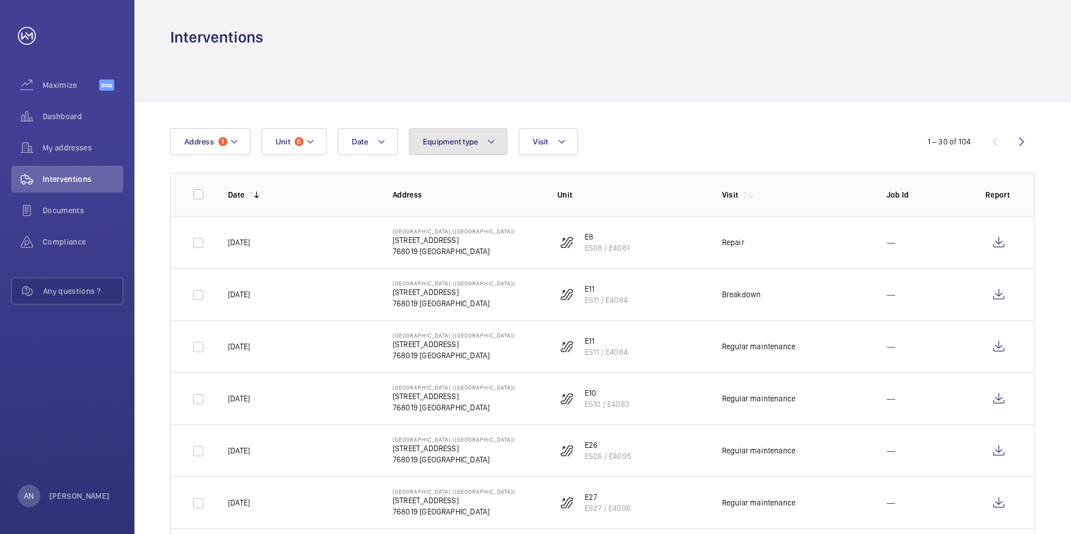
click at [466, 137] on button "Equipment type" at bounding box center [458, 141] width 99 height 27
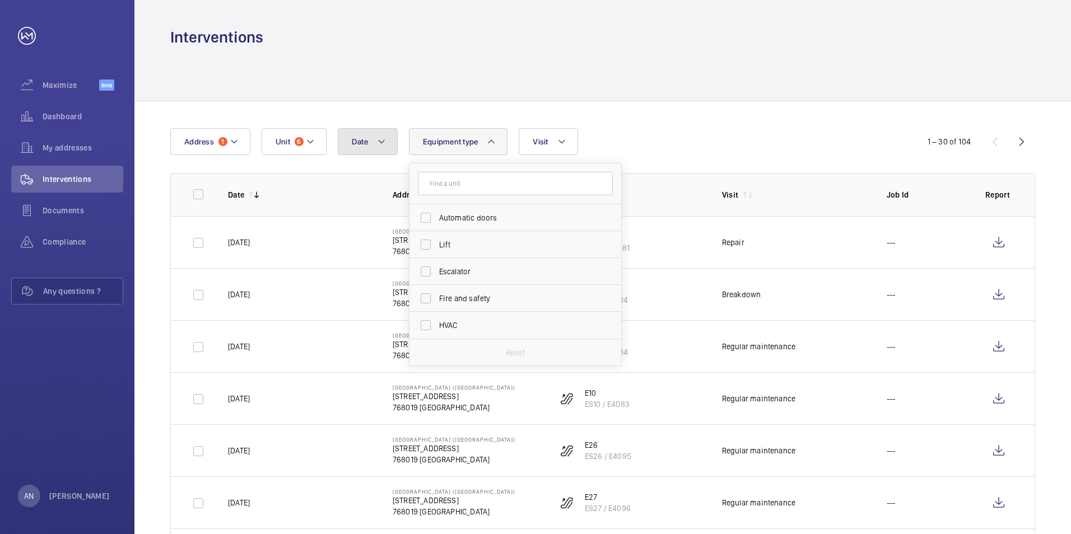
click at [385, 142] on mat-icon at bounding box center [381, 141] width 9 height 13
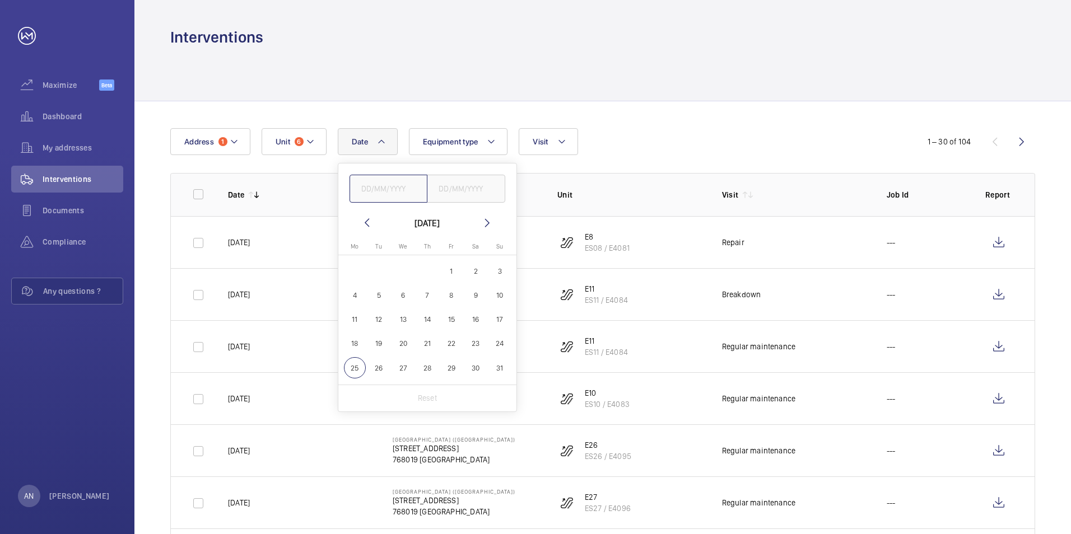
click at [401, 188] on input "text" at bounding box center [388, 189] width 78 height 28
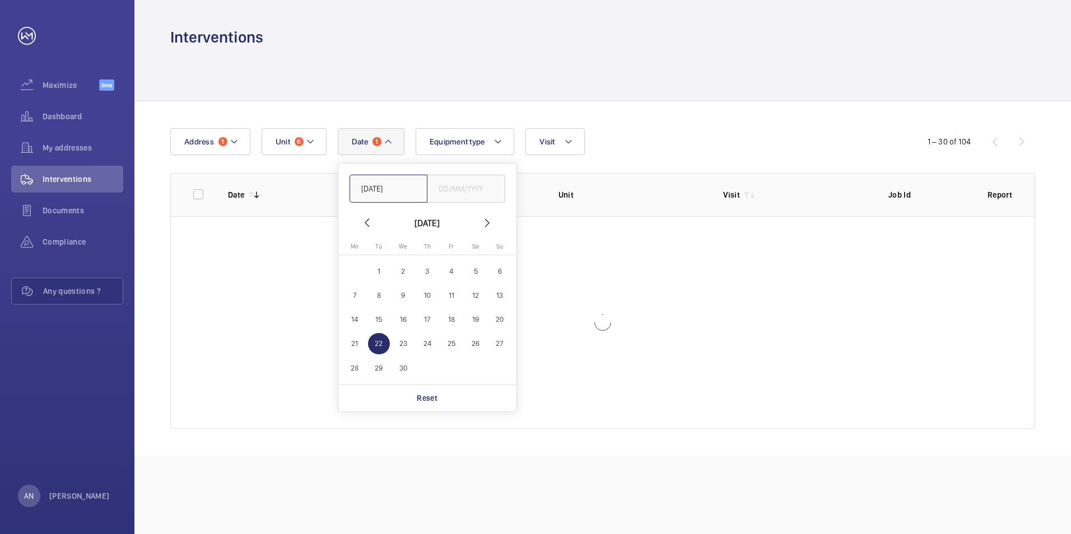
type input "[DATE]"
click at [483, 192] on input "text" at bounding box center [466, 189] width 78 height 28
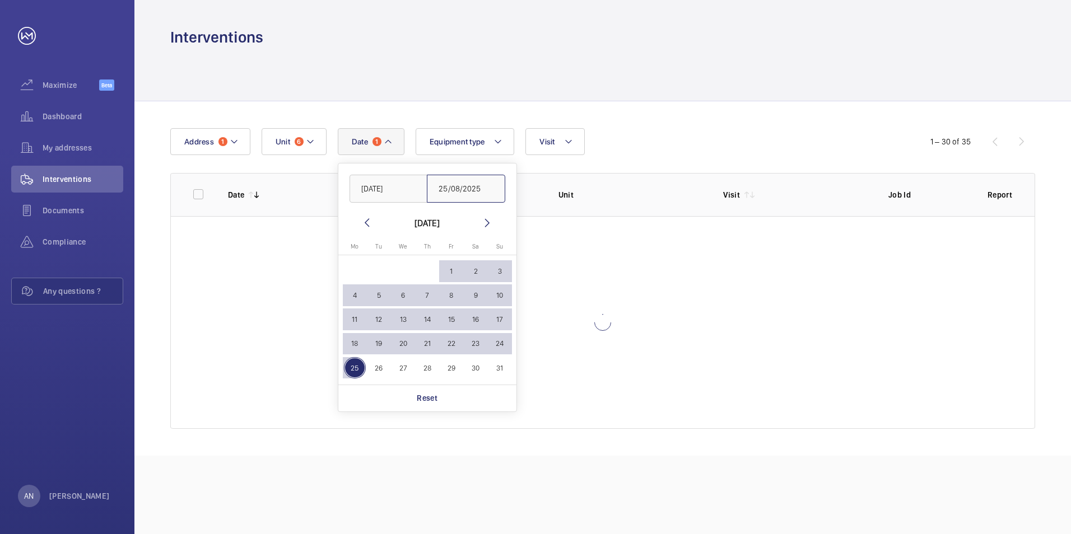
type input "25/08/2025"
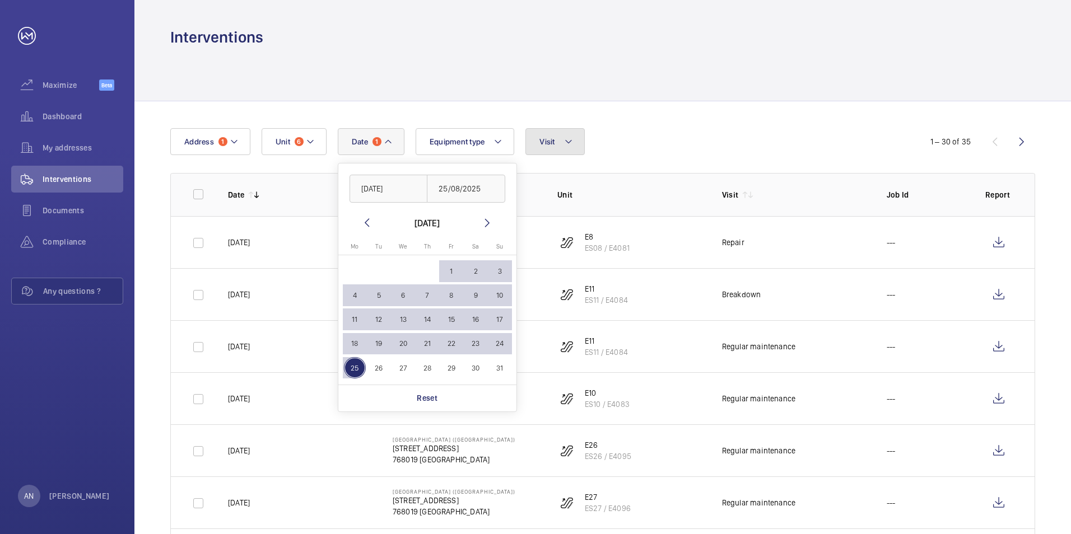
click at [561, 149] on button "Visit" at bounding box center [554, 141] width 59 height 27
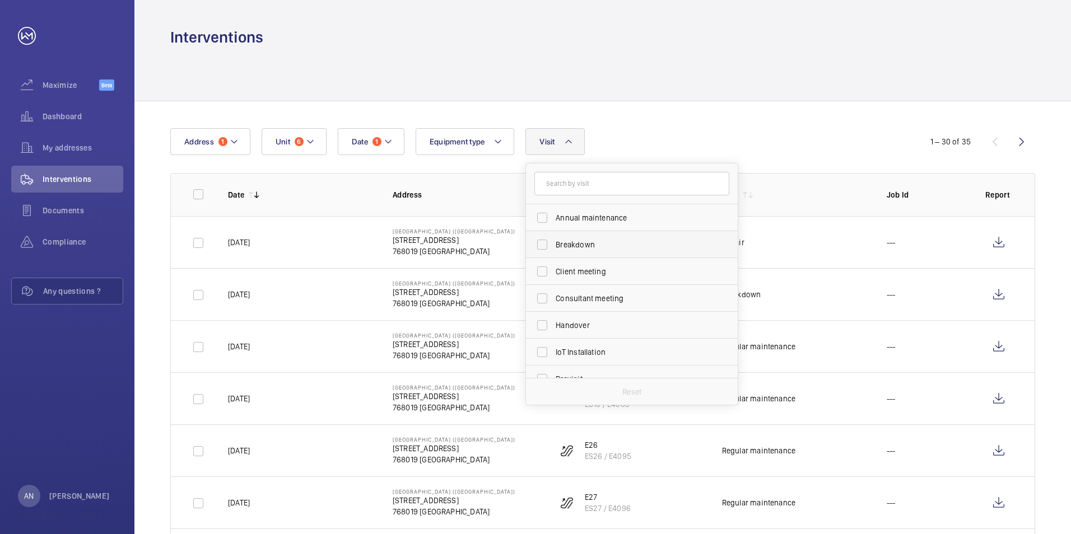
click at [566, 248] on span "Breakdown" at bounding box center [633, 244] width 154 height 11
click at [553, 248] on input "Breakdown" at bounding box center [542, 245] width 22 height 22
checkbox input "true"
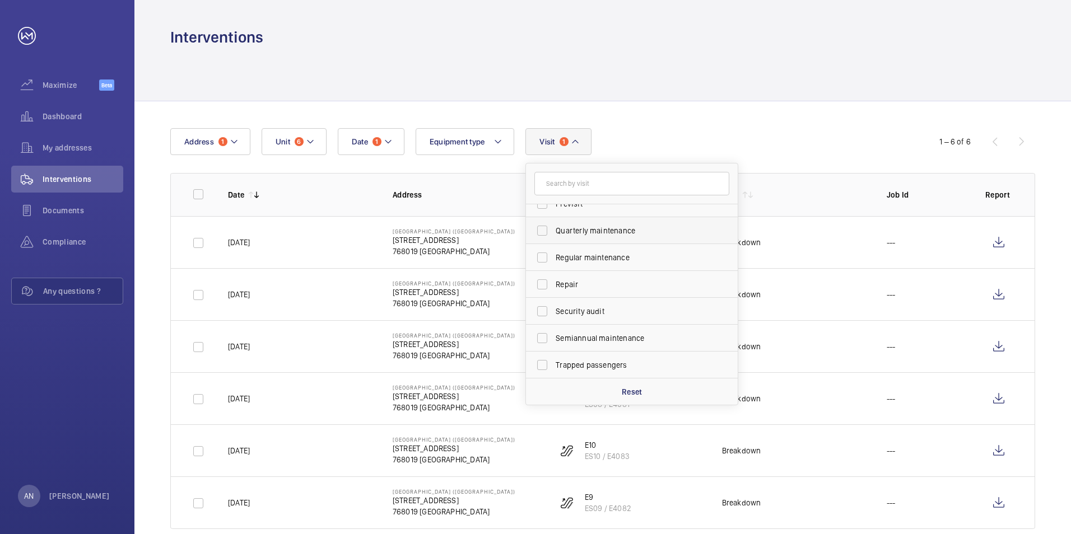
scroll to position [176, 0]
click at [589, 283] on span "Repair" at bounding box center [633, 283] width 154 height 11
click at [553, 283] on input "Repair" at bounding box center [542, 284] width 22 height 22
checkbox input "true"
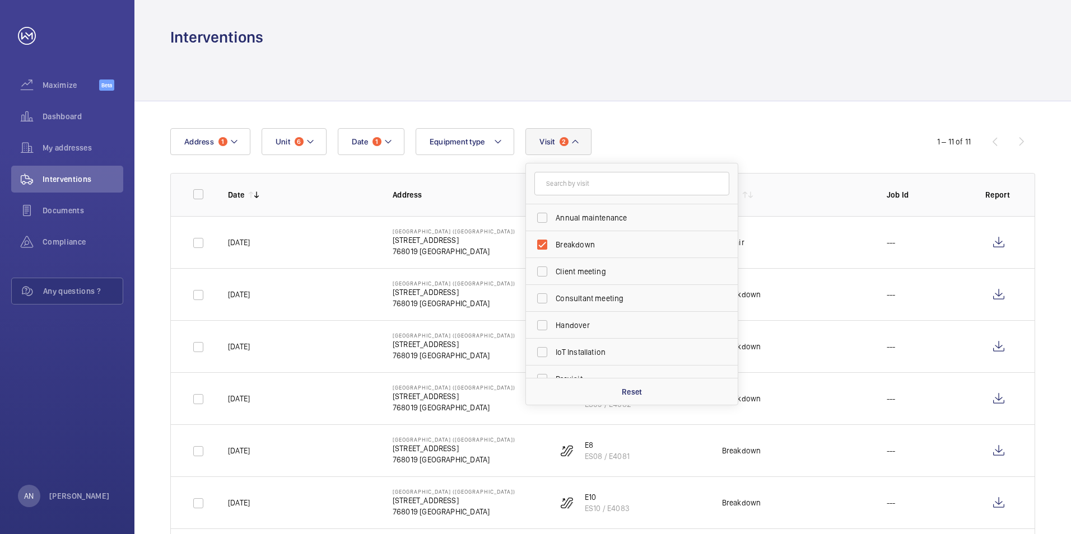
click at [722, 124] on div "Date 1 Address 1 Unit 6 Equipment type Visit 2 Annual maintenance Breakdown Cli…" at bounding box center [602, 458] width 936 height 715
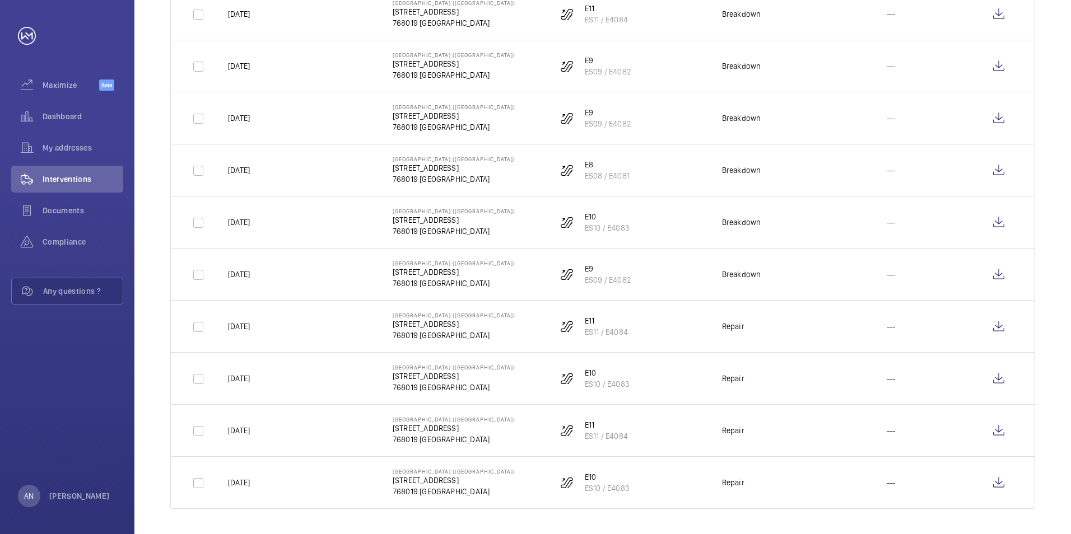
scroll to position [282, 0]
click at [722, 477] on wm-front-icon-button at bounding box center [998, 481] width 27 height 27
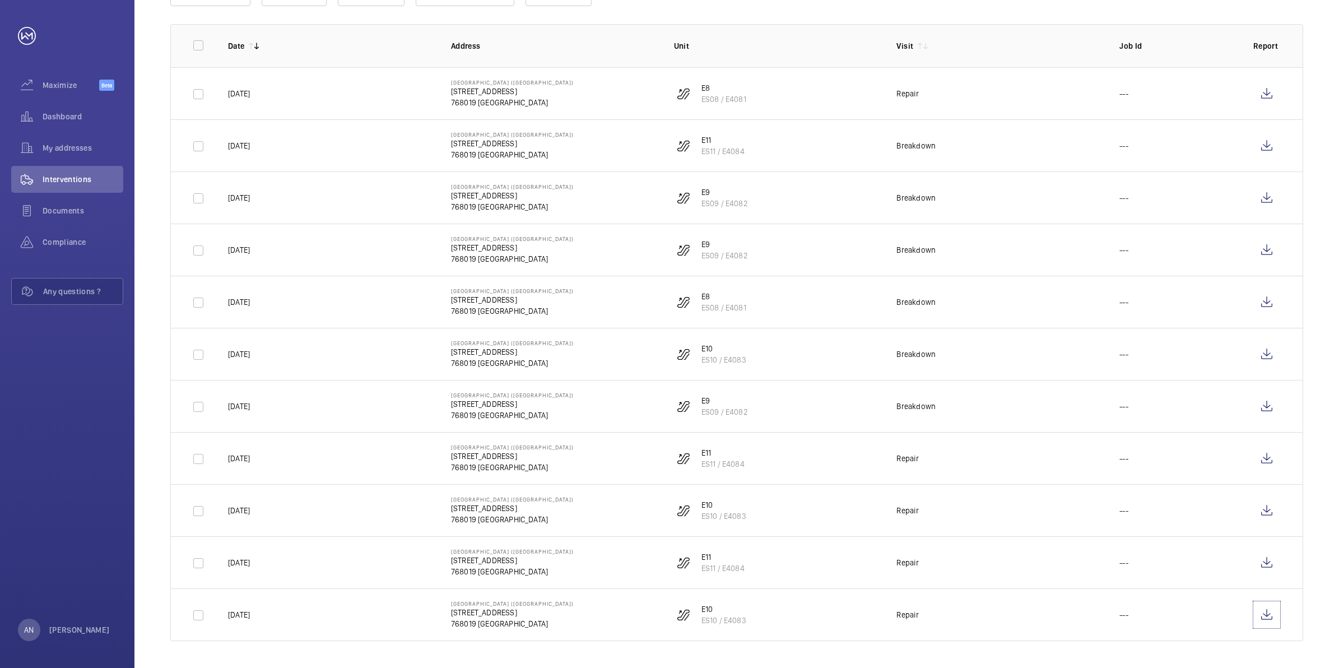
scroll to position [153, 0]
click at [193, 88] on input "checkbox" at bounding box center [198, 94] width 22 height 22
checkbox input "true"
click at [198, 140] on input "checkbox" at bounding box center [198, 146] width 22 height 22
checkbox input "true"
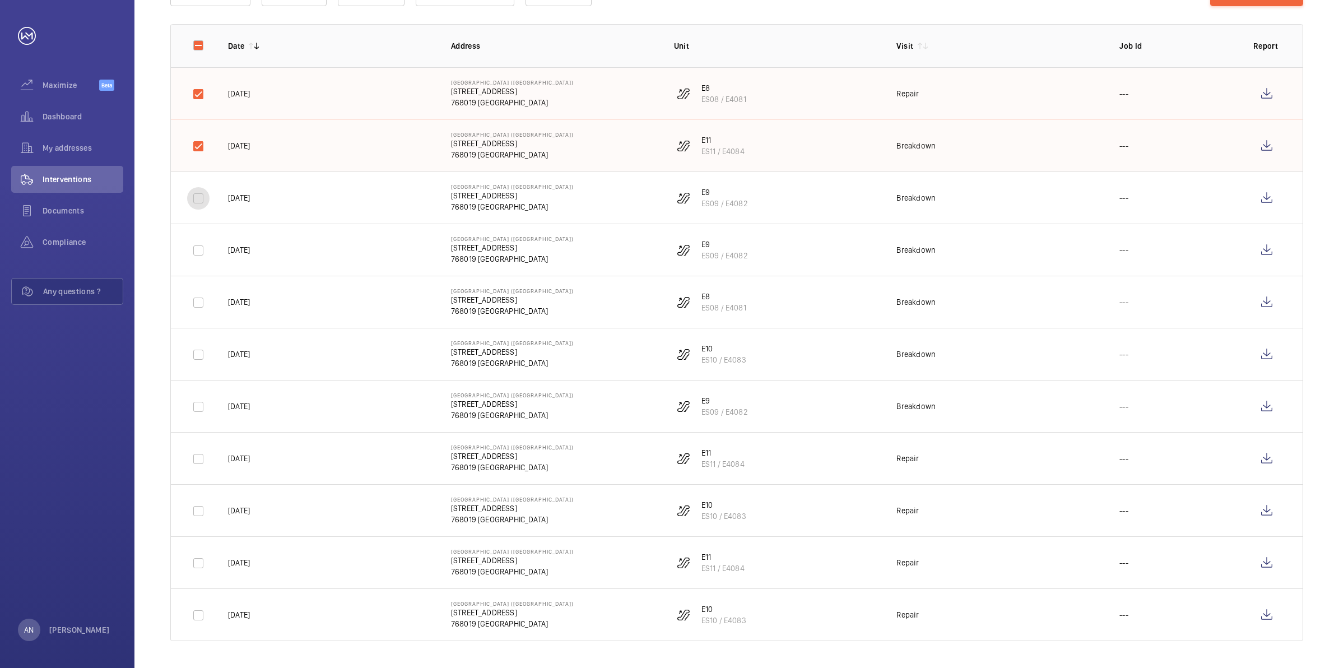
click at [194, 203] on input "checkbox" at bounding box center [198, 198] width 22 height 22
checkbox input "true"
click at [197, 253] on input "checkbox" at bounding box center [198, 250] width 22 height 22
checkbox input "true"
drag, startPoint x: 198, startPoint y: 302, endPoint x: 202, endPoint y: 337, distance: 34.4
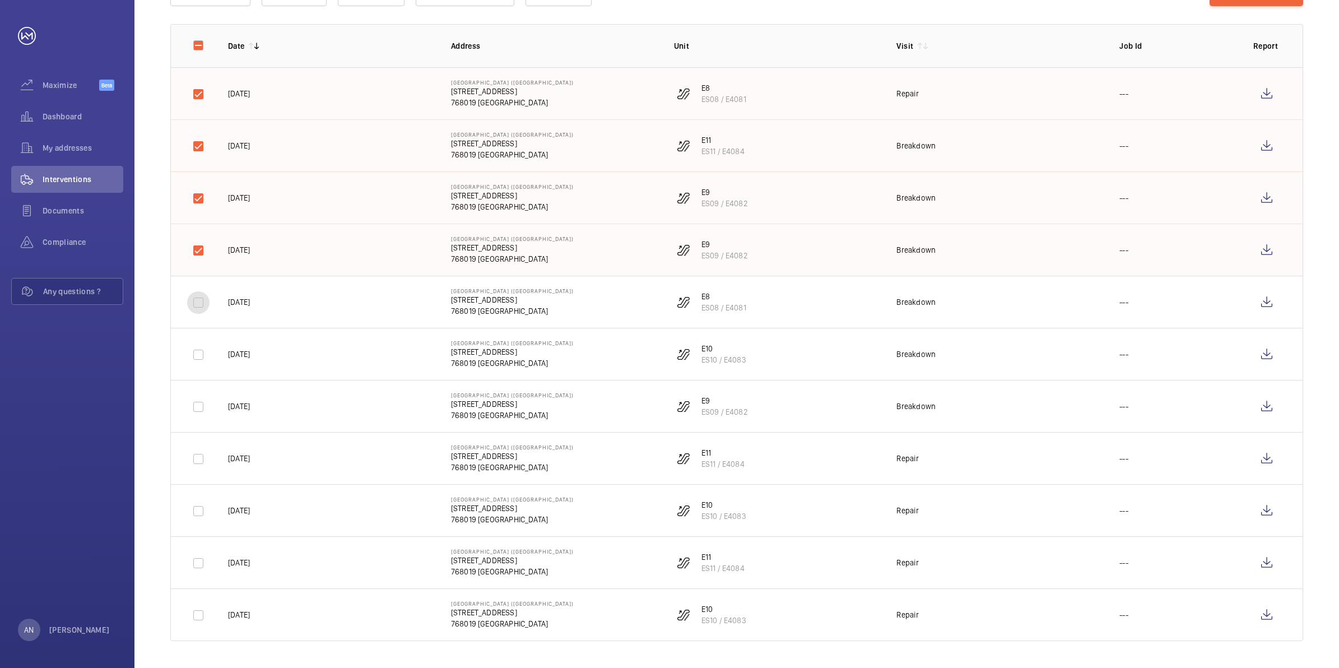
click at [198, 303] on input "checkbox" at bounding box center [198, 302] width 22 height 22
checkbox input "true"
drag, startPoint x: 199, startPoint y: 356, endPoint x: 200, endPoint y: 388, distance: 32.0
click at [199, 357] on input "checkbox" at bounding box center [198, 354] width 22 height 22
checkbox input "true"
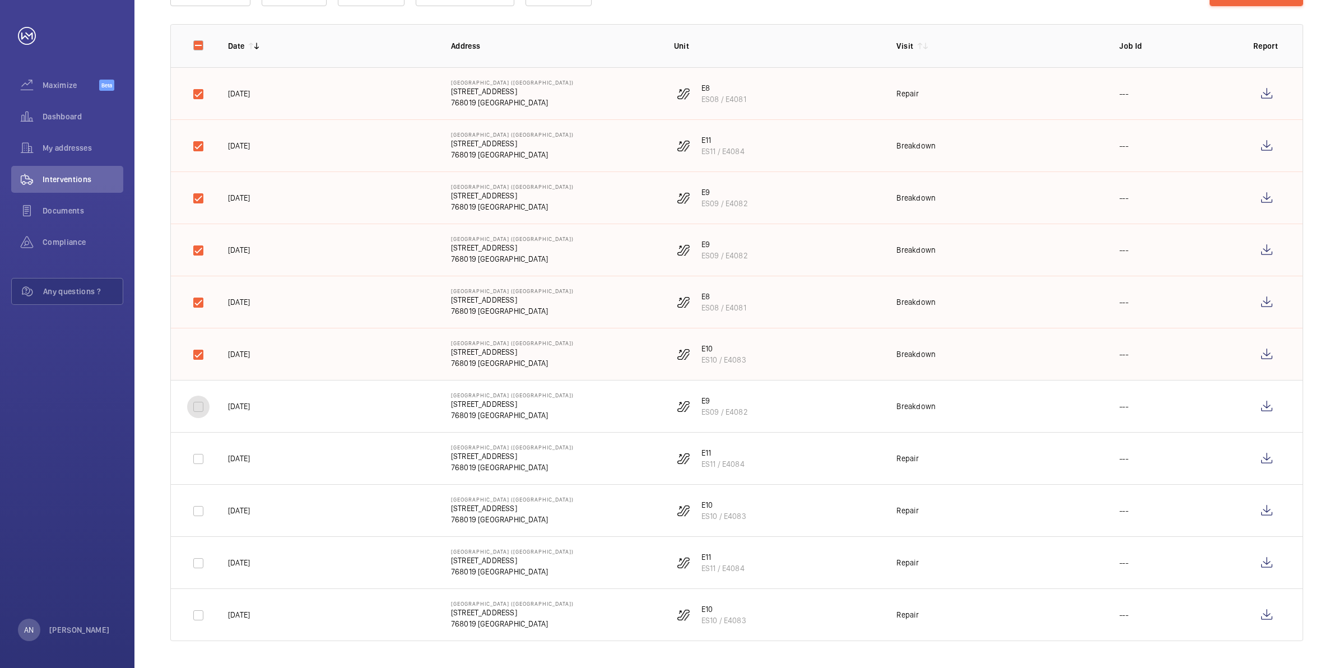
drag, startPoint x: 196, startPoint y: 408, endPoint x: 196, endPoint y: 416, distance: 7.8
click at [196, 409] on input "checkbox" at bounding box center [198, 406] width 22 height 22
checkbox input "true"
click at [199, 463] on input "checkbox" at bounding box center [198, 458] width 22 height 22
checkbox input "true"
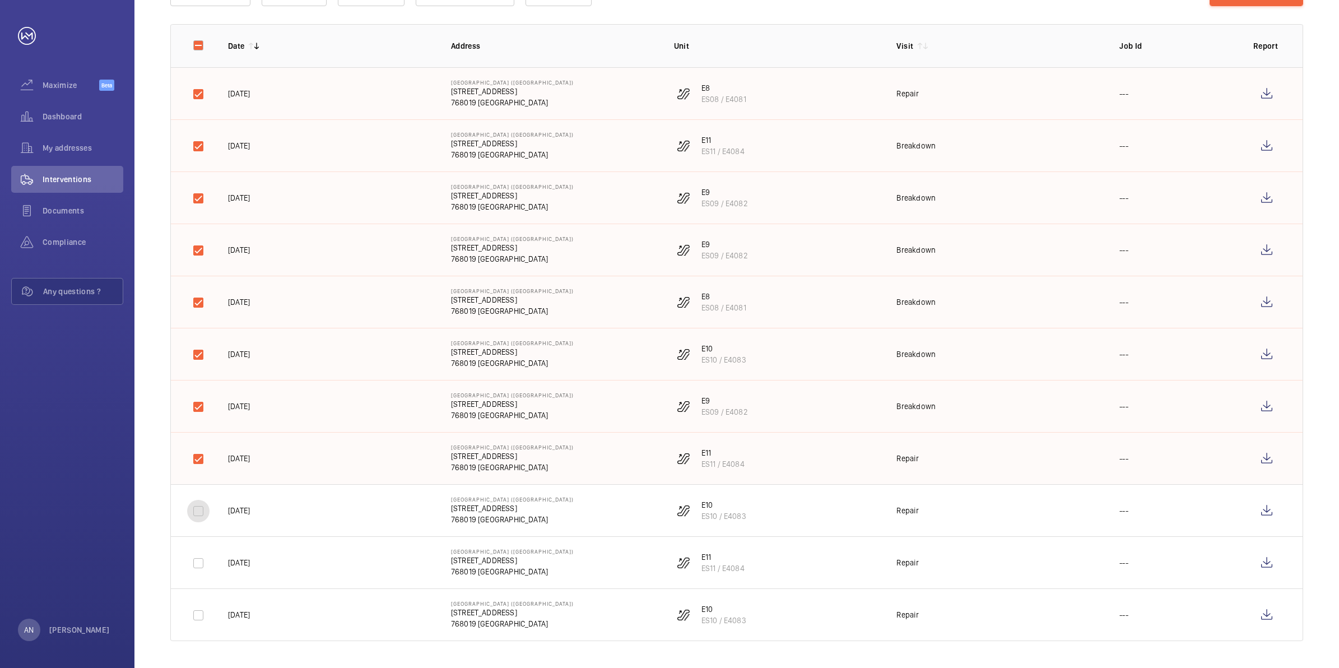
click at [198, 515] on input "checkbox" at bounding box center [198, 511] width 22 height 22
checkbox input "true"
click at [199, 534] on input "checkbox" at bounding box center [198, 563] width 22 height 22
checkbox input "true"
click at [200, 534] on input "checkbox" at bounding box center [198, 615] width 22 height 22
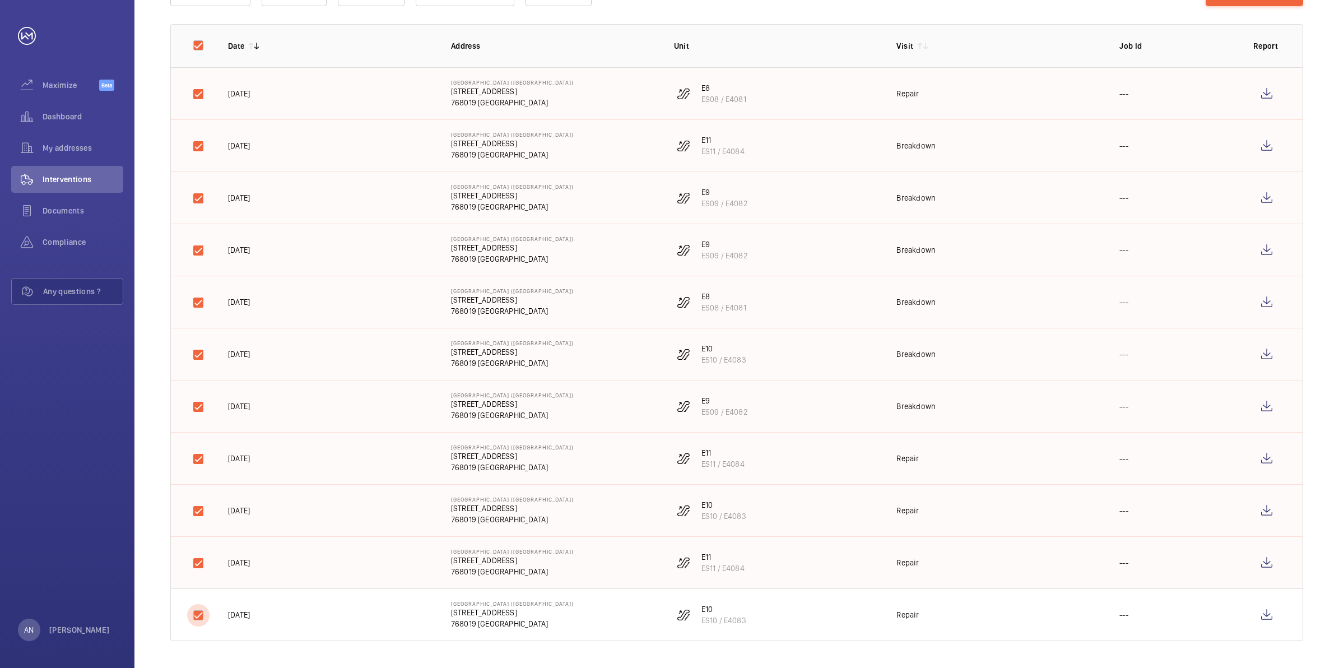
checkbox input "true"
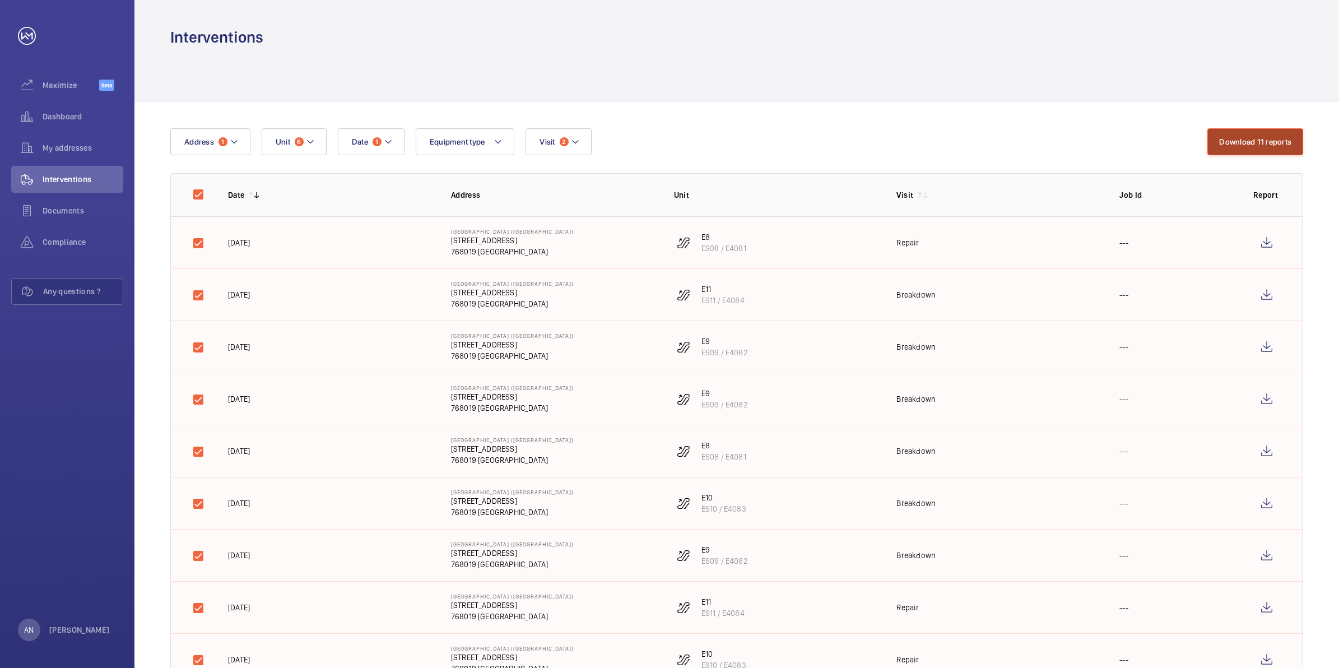
click at [722, 135] on button "Download 11 reports" at bounding box center [1255, 141] width 96 height 27
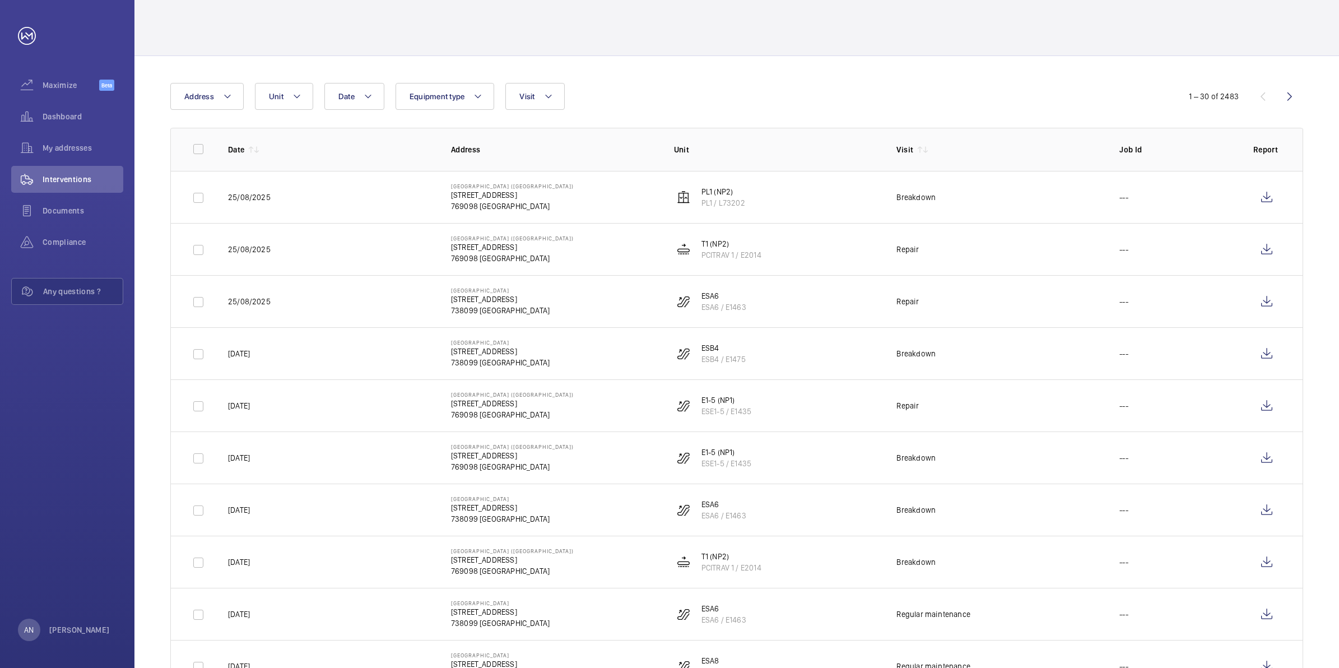
scroll to position [70, 0]
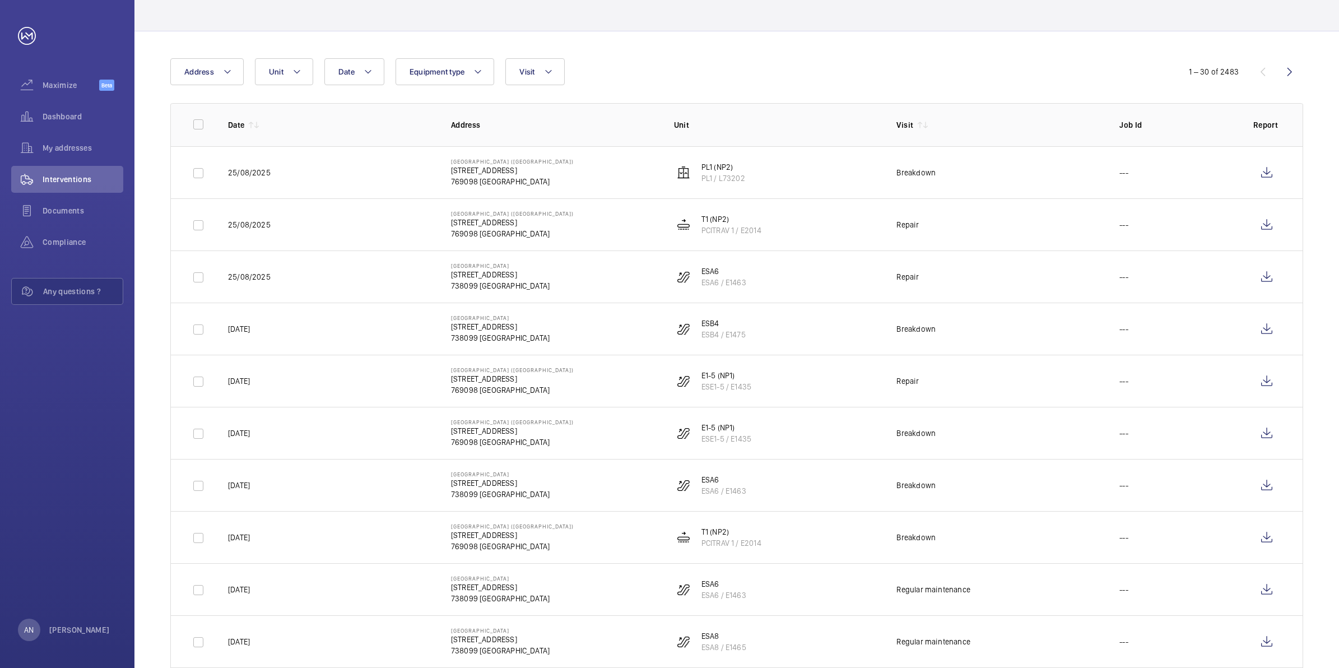
click at [722, 74] on div "Date Address Unit Equipment type Visit" at bounding box center [669, 71] width 998 height 27
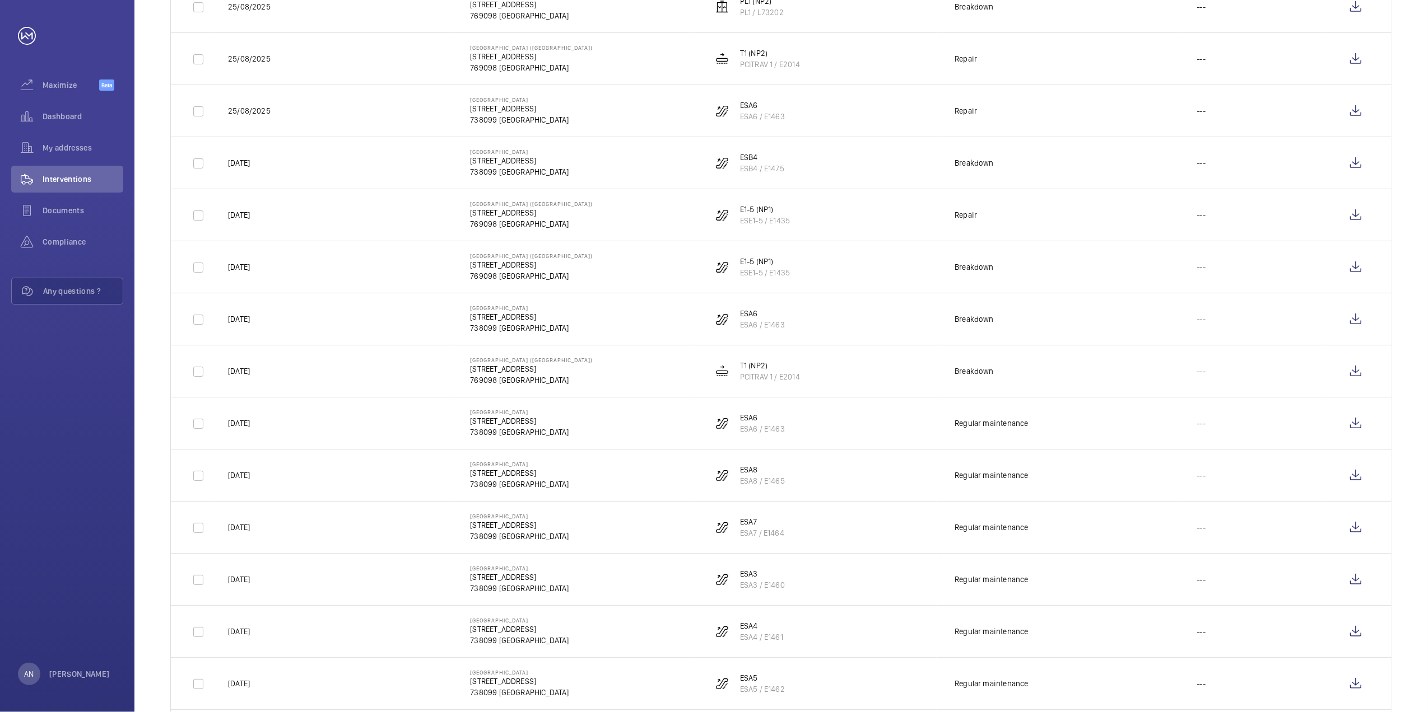
scroll to position [0, 0]
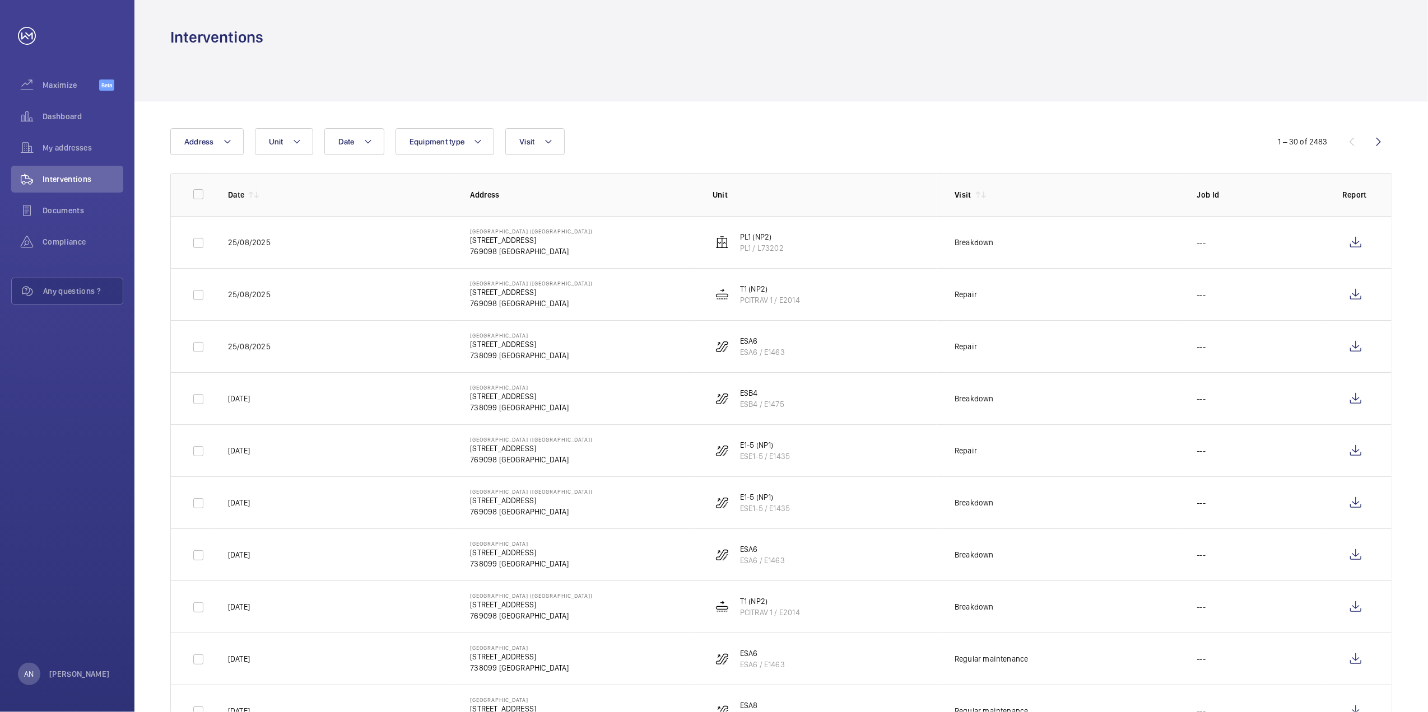
click at [660, 97] on div at bounding box center [780, 74] width 1221 height 53
click at [722, 141] on div "Date 1 Address 1 Unit 6 Equipment type Visit 2" at bounding box center [713, 141] width 1087 height 27
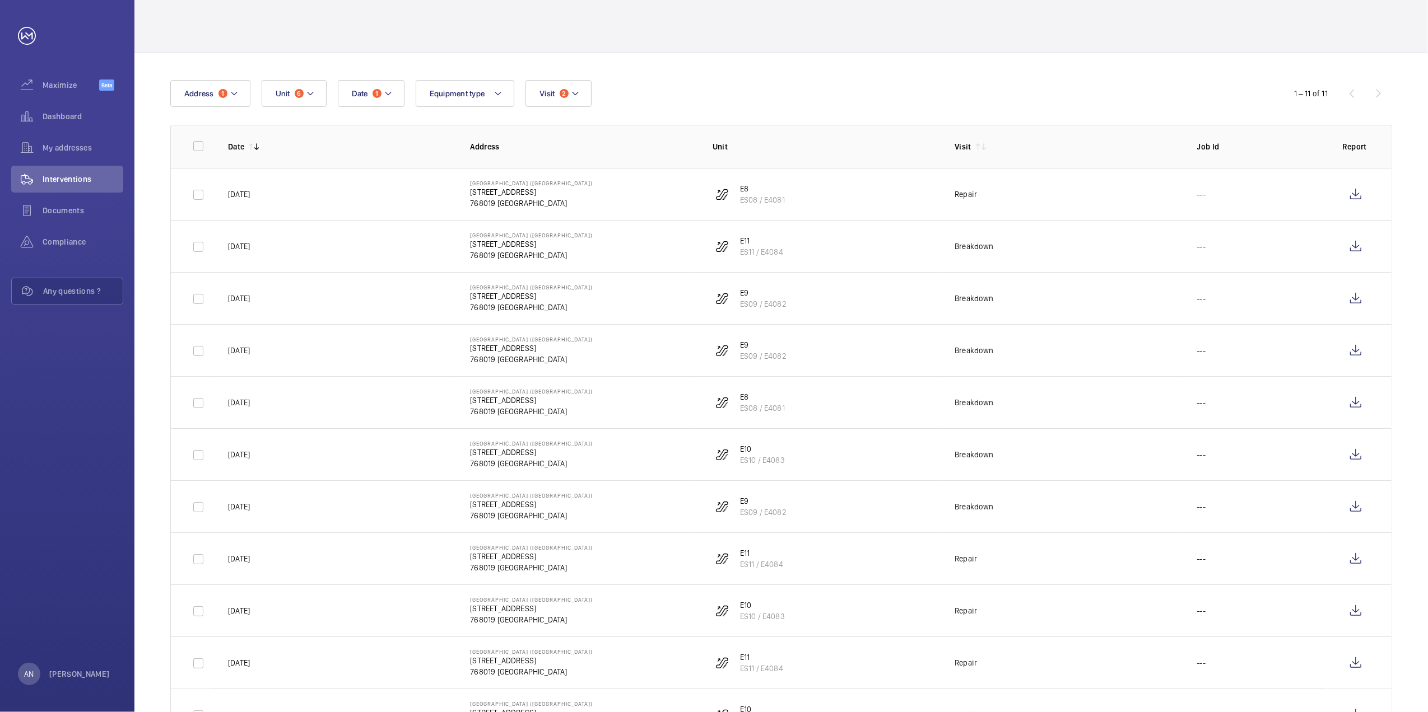
scroll to position [106, 0]
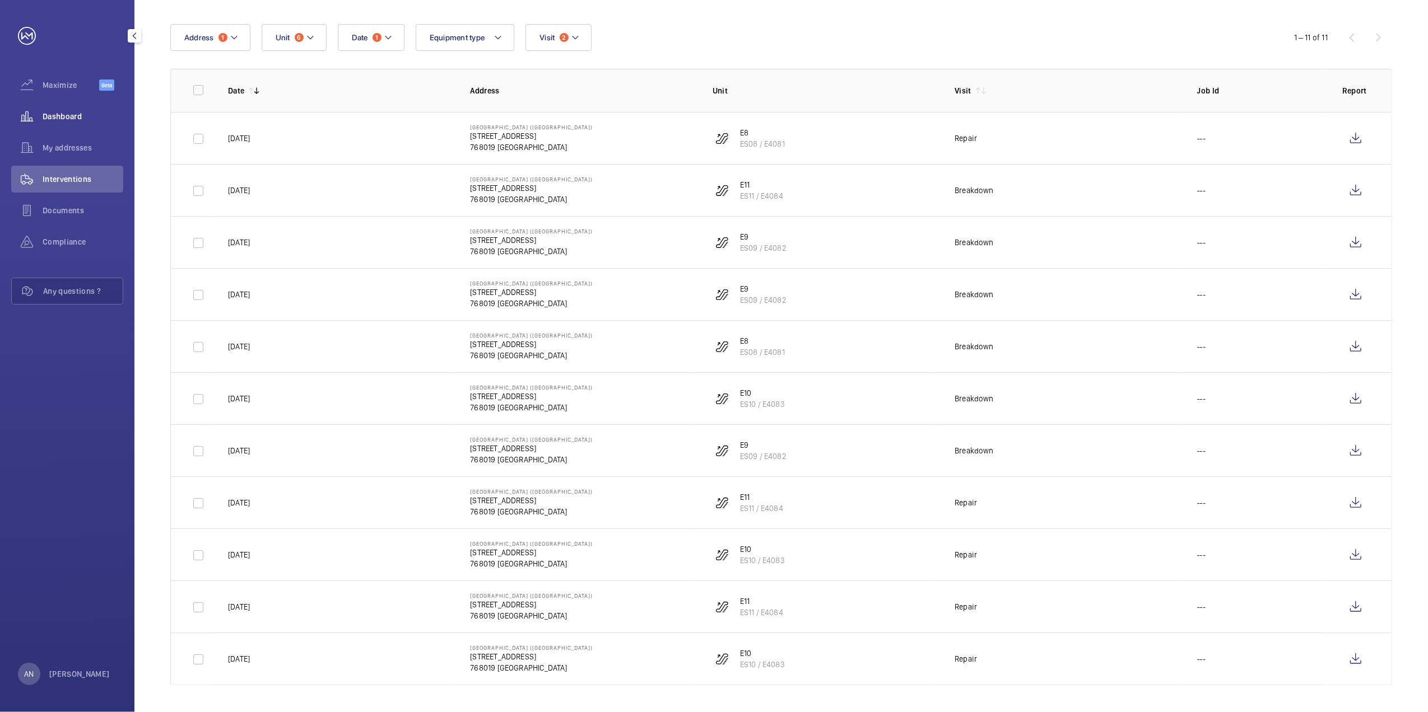
click at [61, 117] on span "Dashboard" at bounding box center [83, 116] width 81 height 11
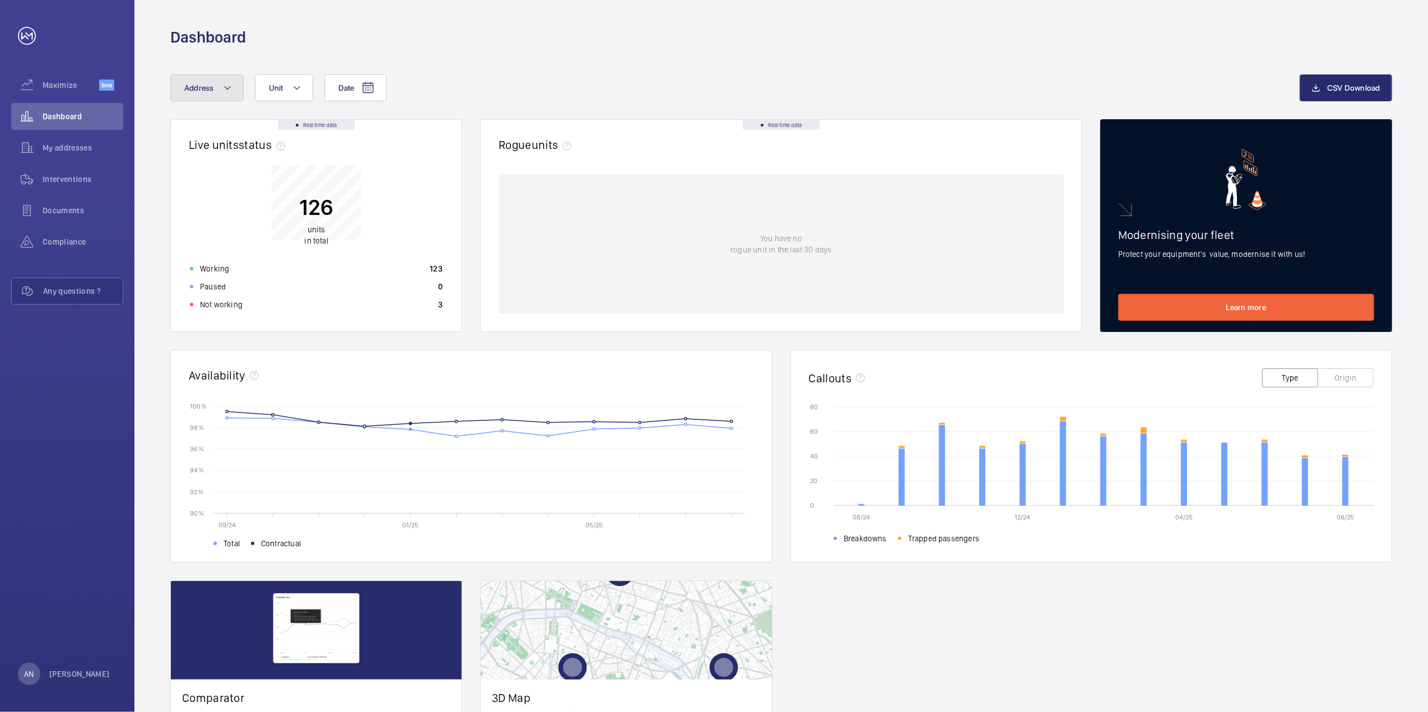
click at [216, 86] on button "Address" at bounding box center [206, 87] width 73 height 27
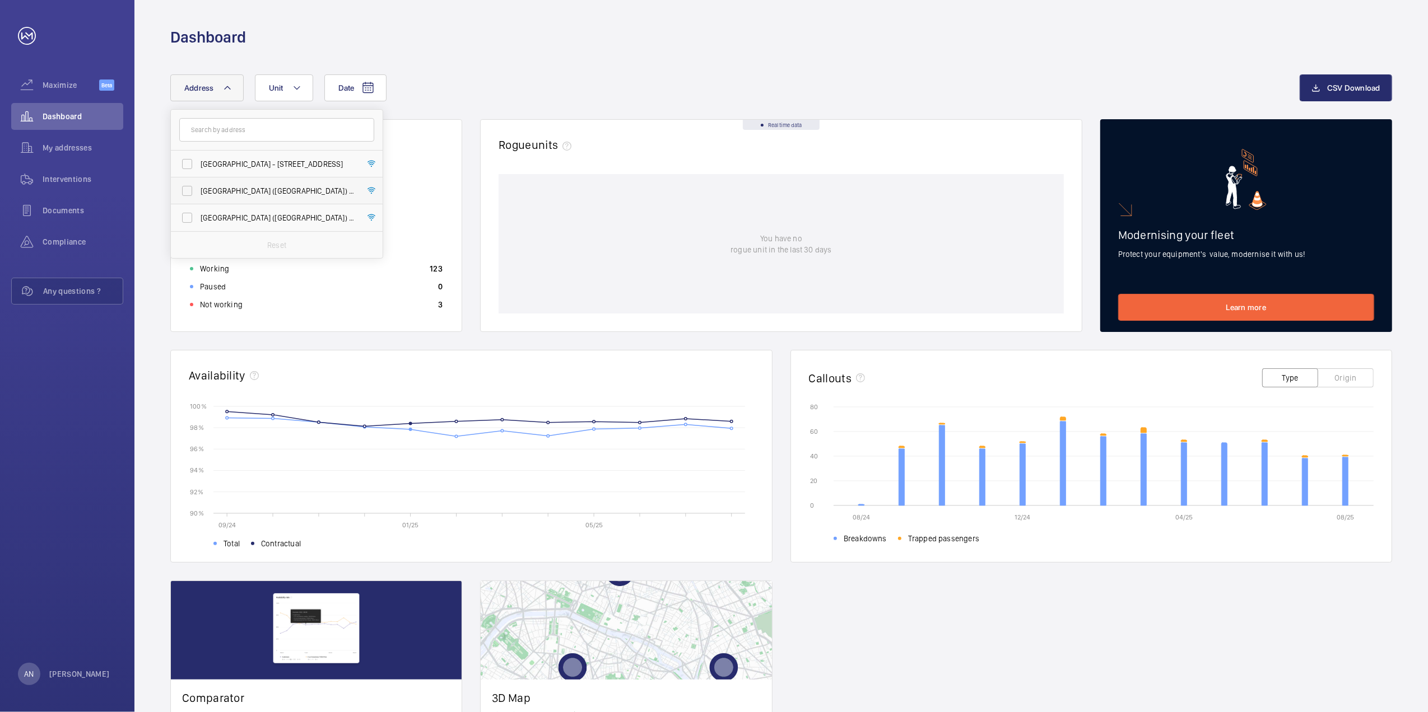
click at [231, 193] on span "[GEOGRAPHIC_DATA] ([GEOGRAPHIC_DATA]) - [STREET_ADDRESS]" at bounding box center [277, 190] width 154 height 11
click at [198, 193] on input "[GEOGRAPHIC_DATA] ([GEOGRAPHIC_DATA]) - [STREET_ADDRESS]" at bounding box center [187, 191] width 22 height 22
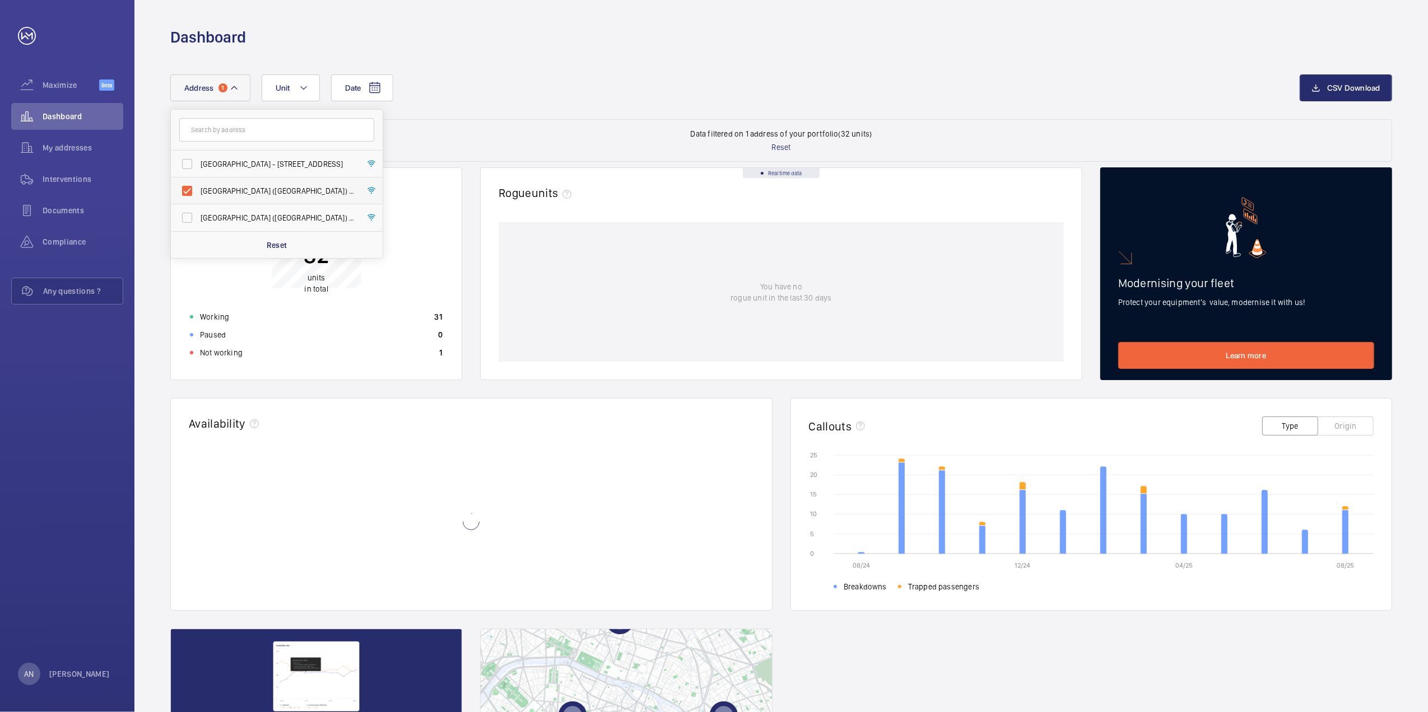
click at [186, 183] on label "[GEOGRAPHIC_DATA] ([GEOGRAPHIC_DATA]) - [STREET_ADDRESS]" at bounding box center [268, 191] width 195 height 27
click at [186, 183] on input "[GEOGRAPHIC_DATA] ([GEOGRAPHIC_DATA]) - [STREET_ADDRESS]" at bounding box center [187, 191] width 22 height 22
checkbox input "false"
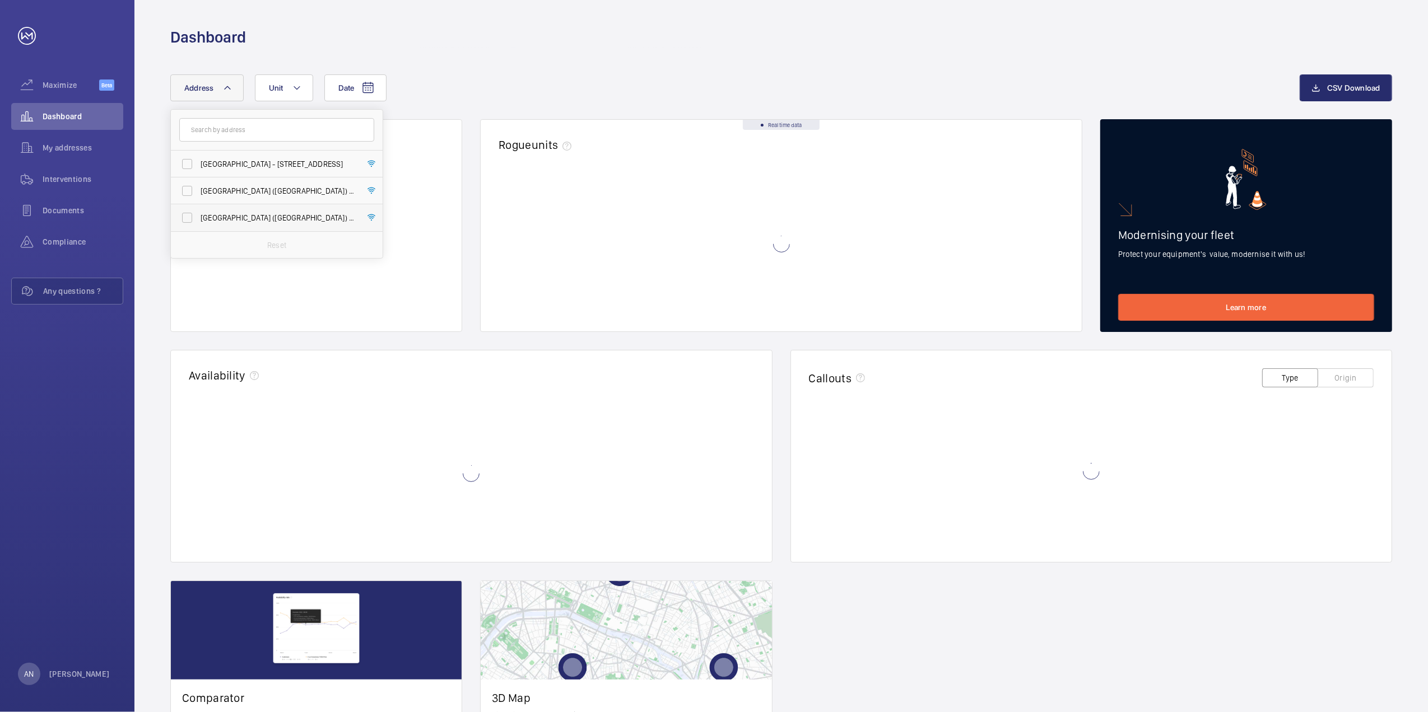
click at [192, 217] on label "[GEOGRAPHIC_DATA] ([GEOGRAPHIC_DATA]) - [STREET_ADDRESS]" at bounding box center [268, 217] width 195 height 27
click at [192, 217] on input "[GEOGRAPHIC_DATA] ([GEOGRAPHIC_DATA]) - [STREET_ADDRESS]" at bounding box center [187, 218] width 22 height 22
checkbox input "true"
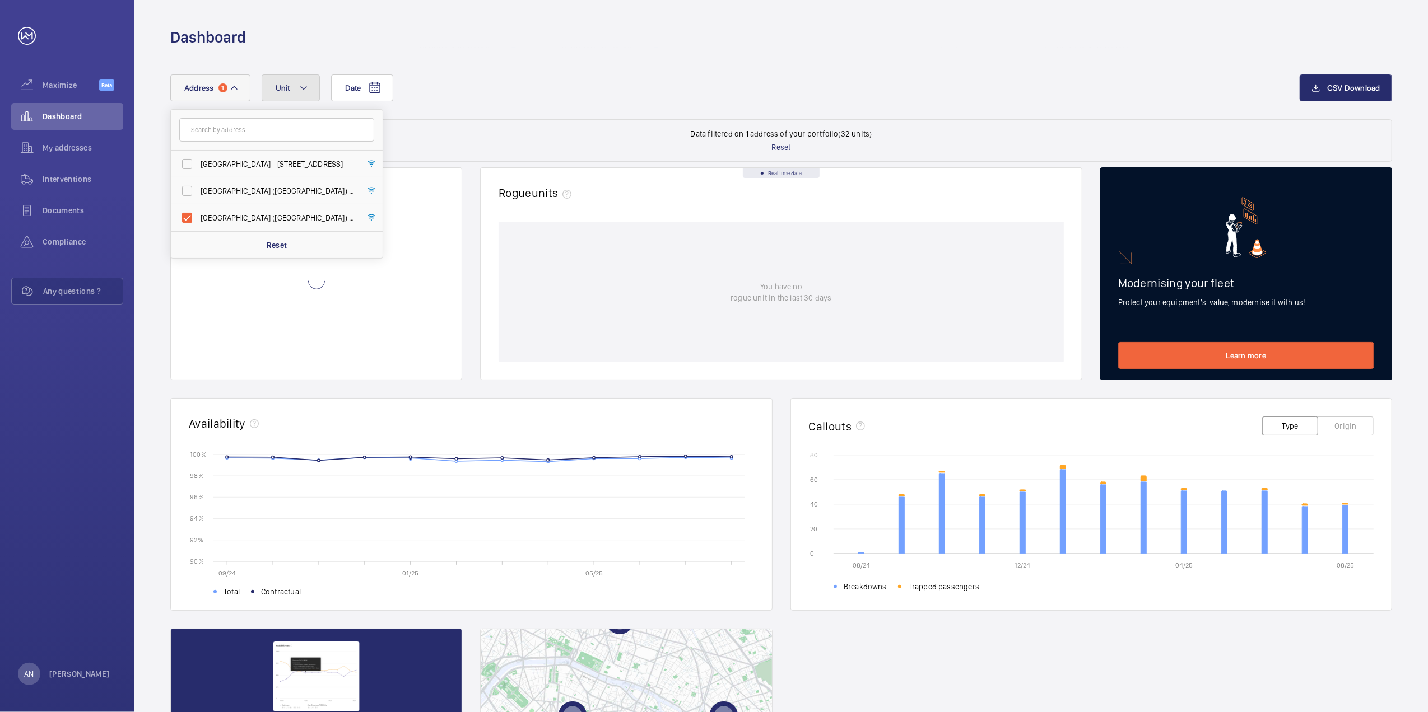
click at [272, 85] on button "Unit" at bounding box center [291, 87] width 58 height 27
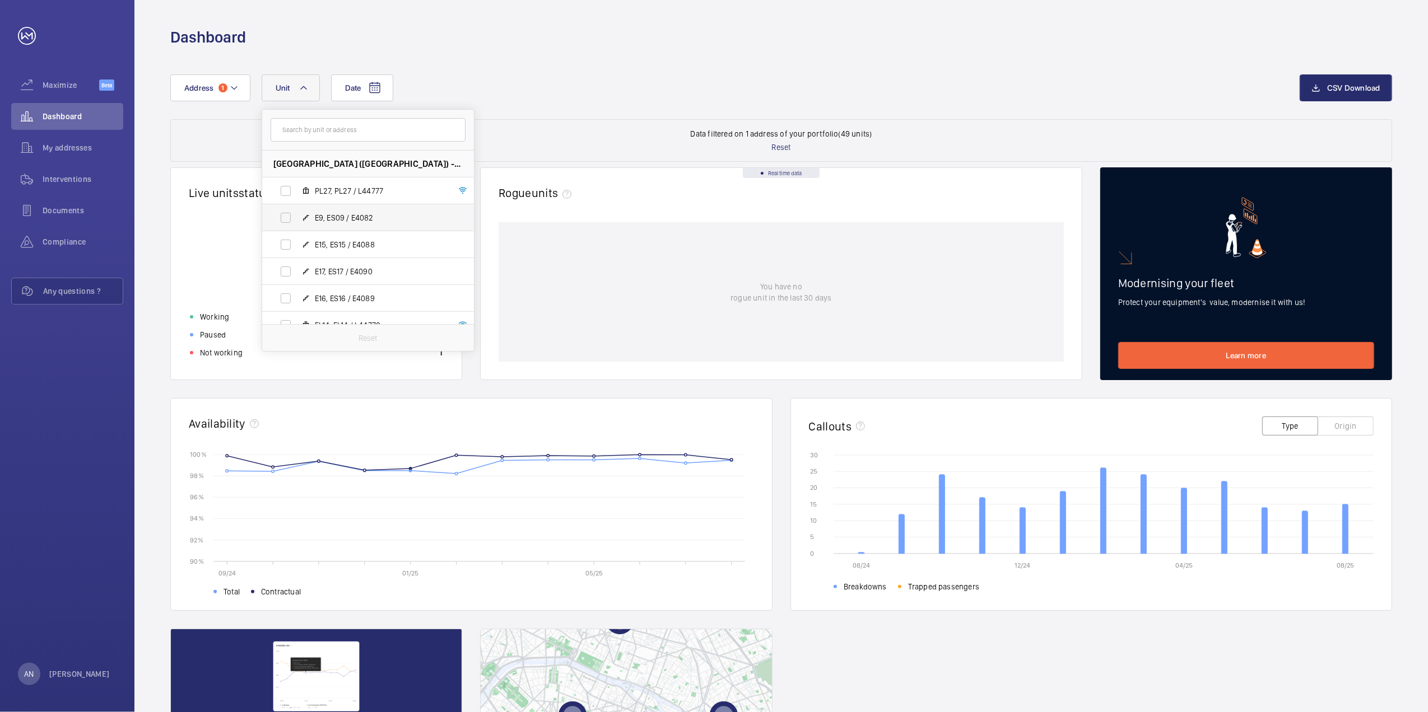
click at [316, 218] on span "E9, ES09 / E4082" at bounding box center [380, 217] width 130 height 11
click at [297, 218] on input "E9, ES09 / E4082" at bounding box center [285, 218] width 22 height 22
checkbox input "true"
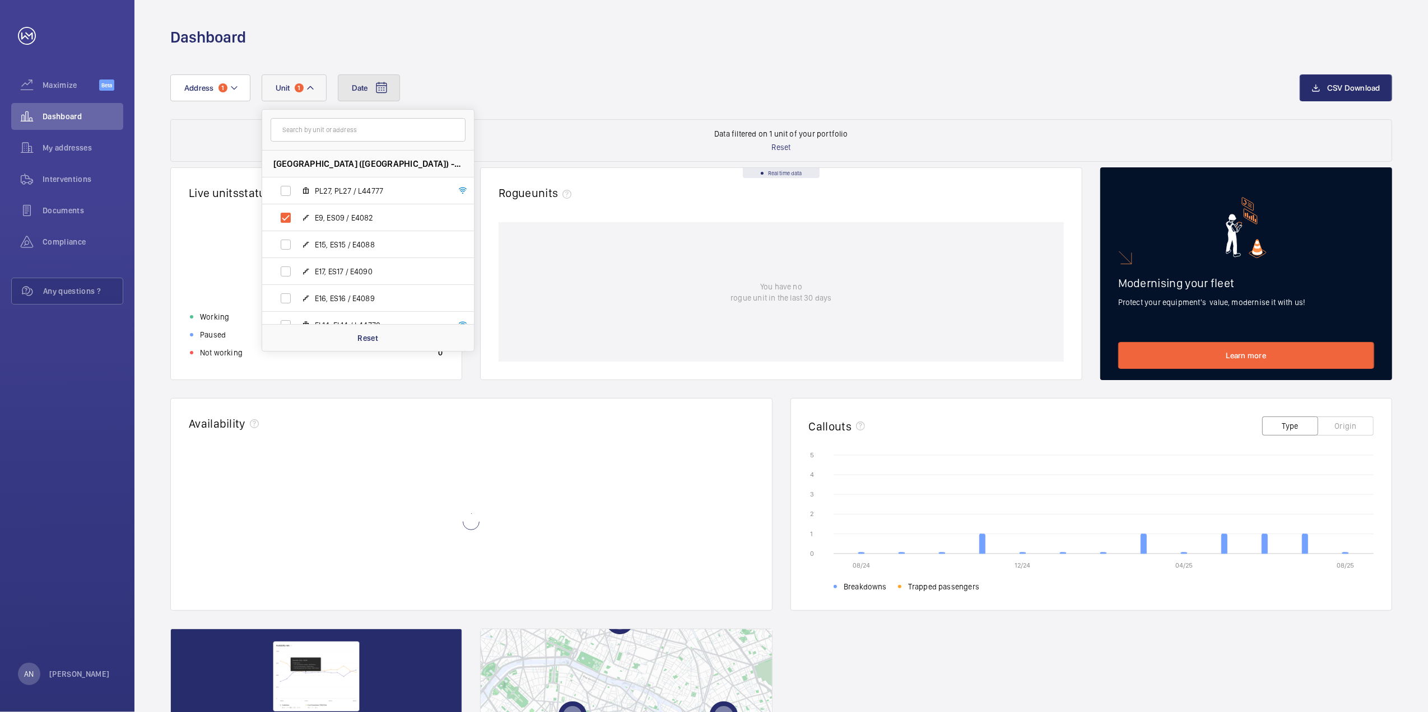
click at [346, 81] on button "Date" at bounding box center [369, 87] width 62 height 27
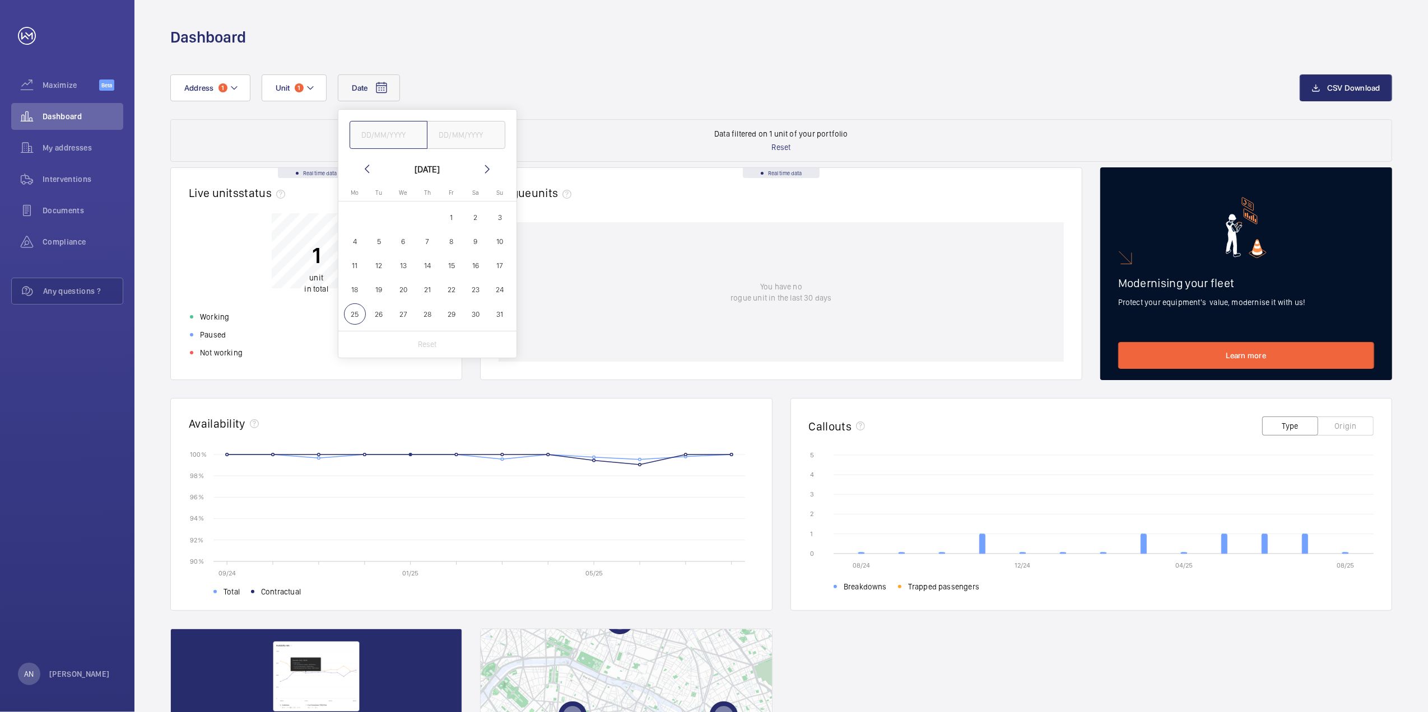
click at [375, 136] on input "text" at bounding box center [388, 135] width 78 height 28
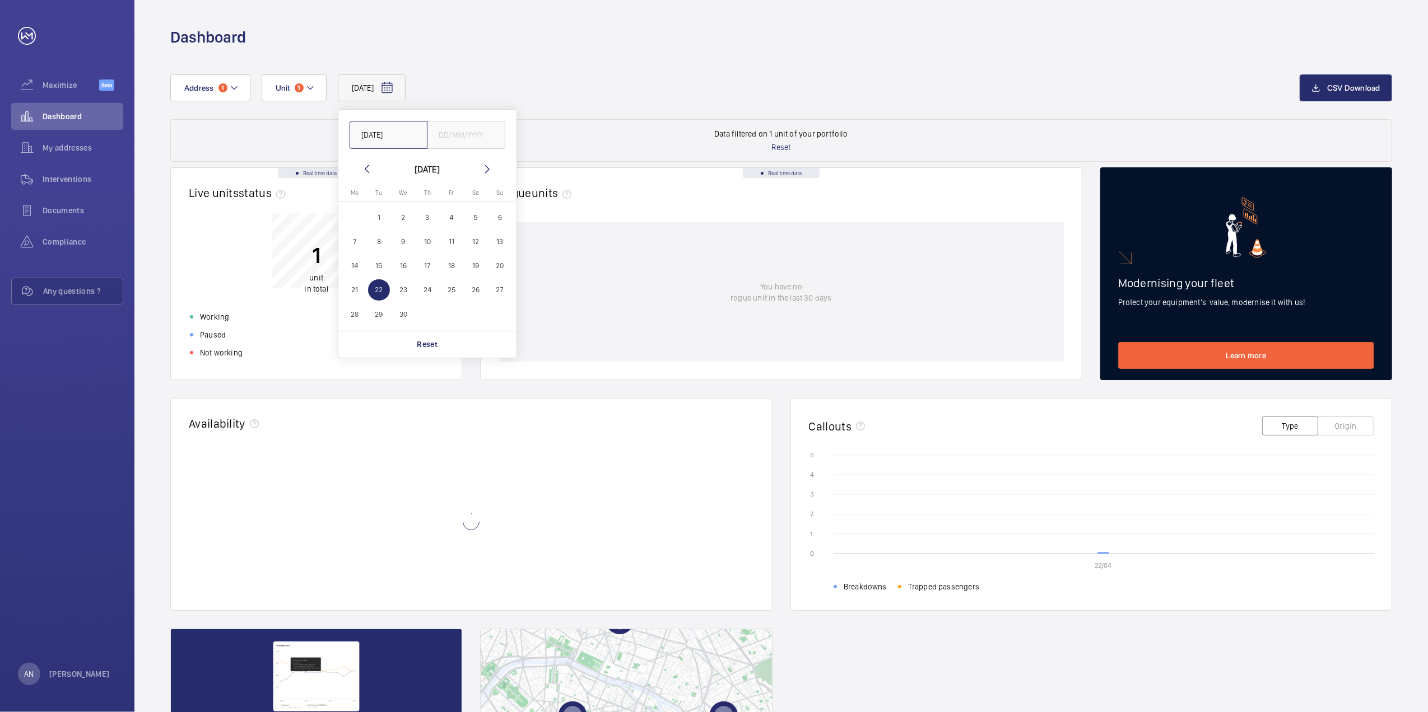
type input "[DATE]"
click at [463, 133] on input "text" at bounding box center [466, 135] width 78 height 28
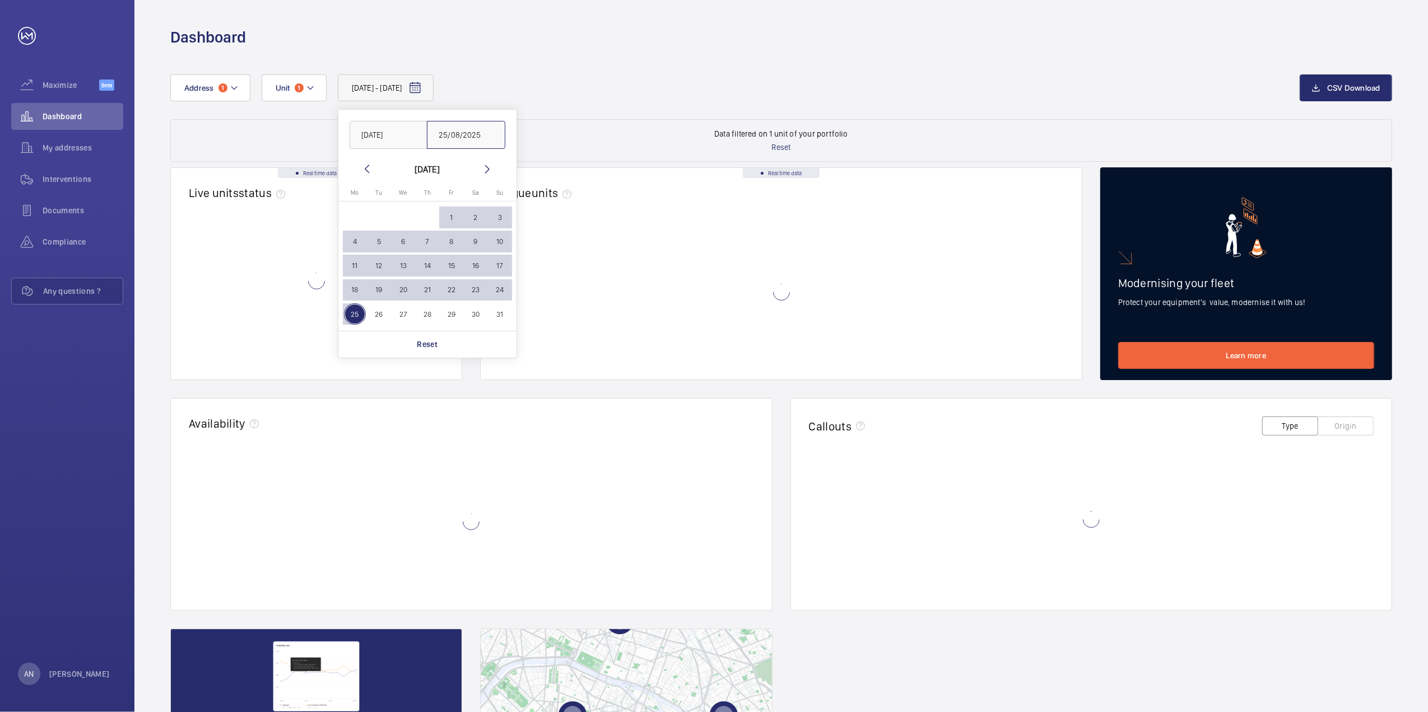
type input "25/08/2025"
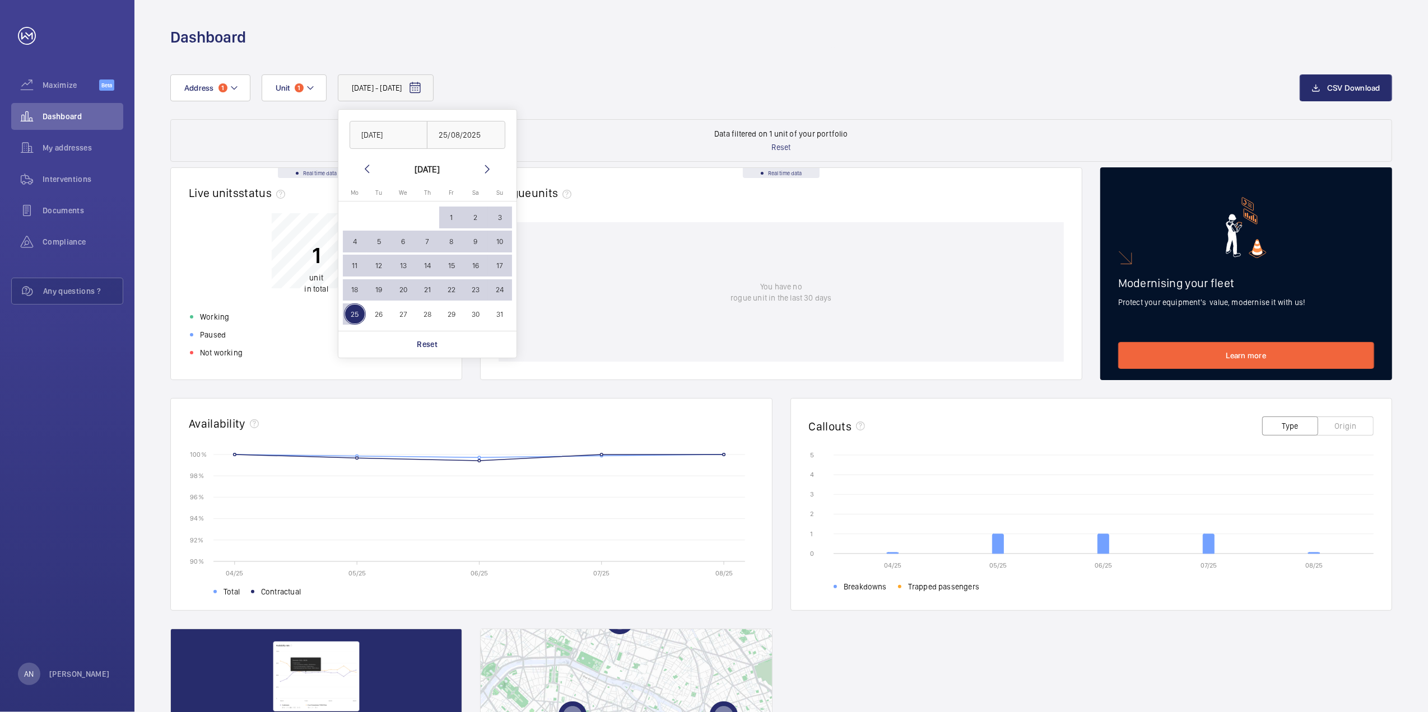
click at [722, 54] on div "[DATE] - [DATE] [DATE] [DATE] [DATE] [DATE] Mo [DATE] Tu [DATE] We [DATE] Th [D…" at bounding box center [780, 458] width 1293 height 821
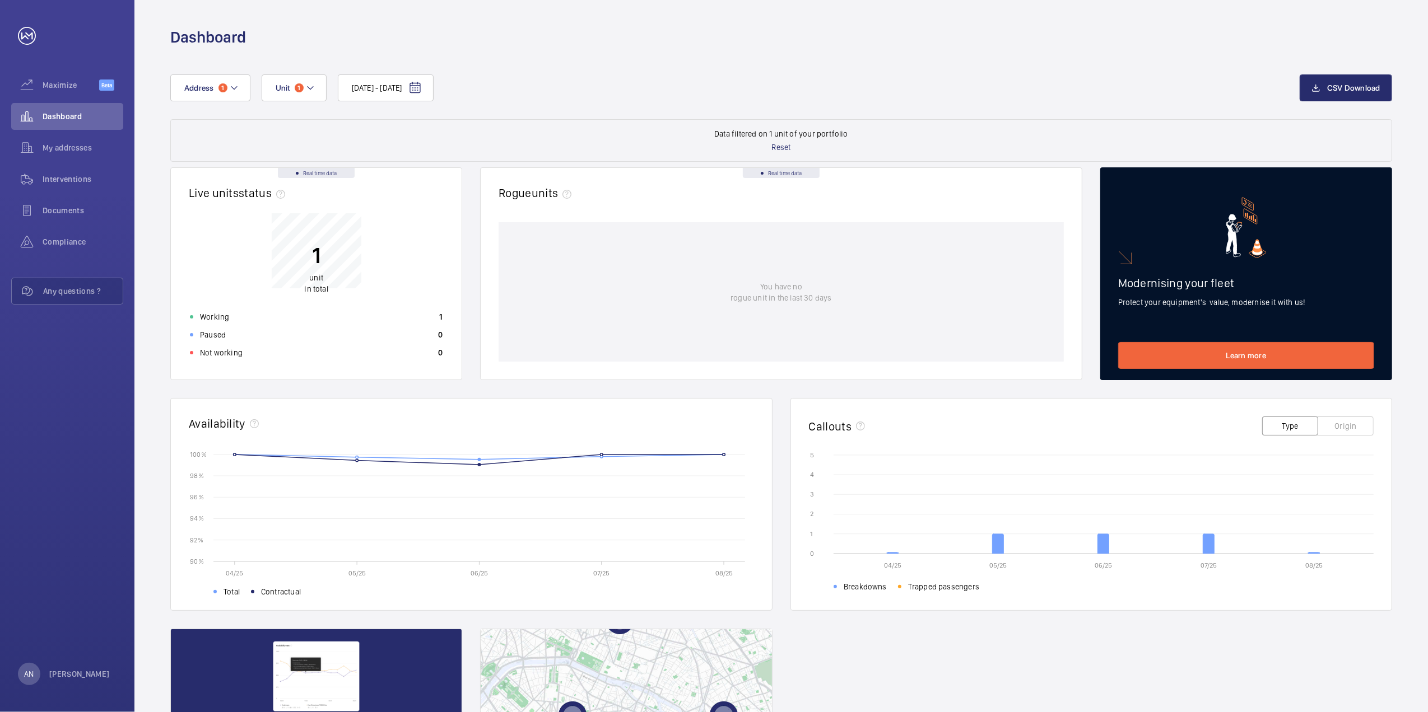
click at [722, 423] on button "Origin" at bounding box center [1345, 426] width 56 height 19
click at [722, 427] on button "Type" at bounding box center [1290, 426] width 56 height 19
click at [722, 90] on button "CSV Download" at bounding box center [1345, 87] width 92 height 27
click at [722, 494] on div "[DATE] - [DATE] Address 1 Unit 1 CSV Download Data filtered on 1 unit of your p…" at bounding box center [780, 458] width 1293 height 821
click at [301, 87] on span "1" at bounding box center [299, 87] width 9 height 9
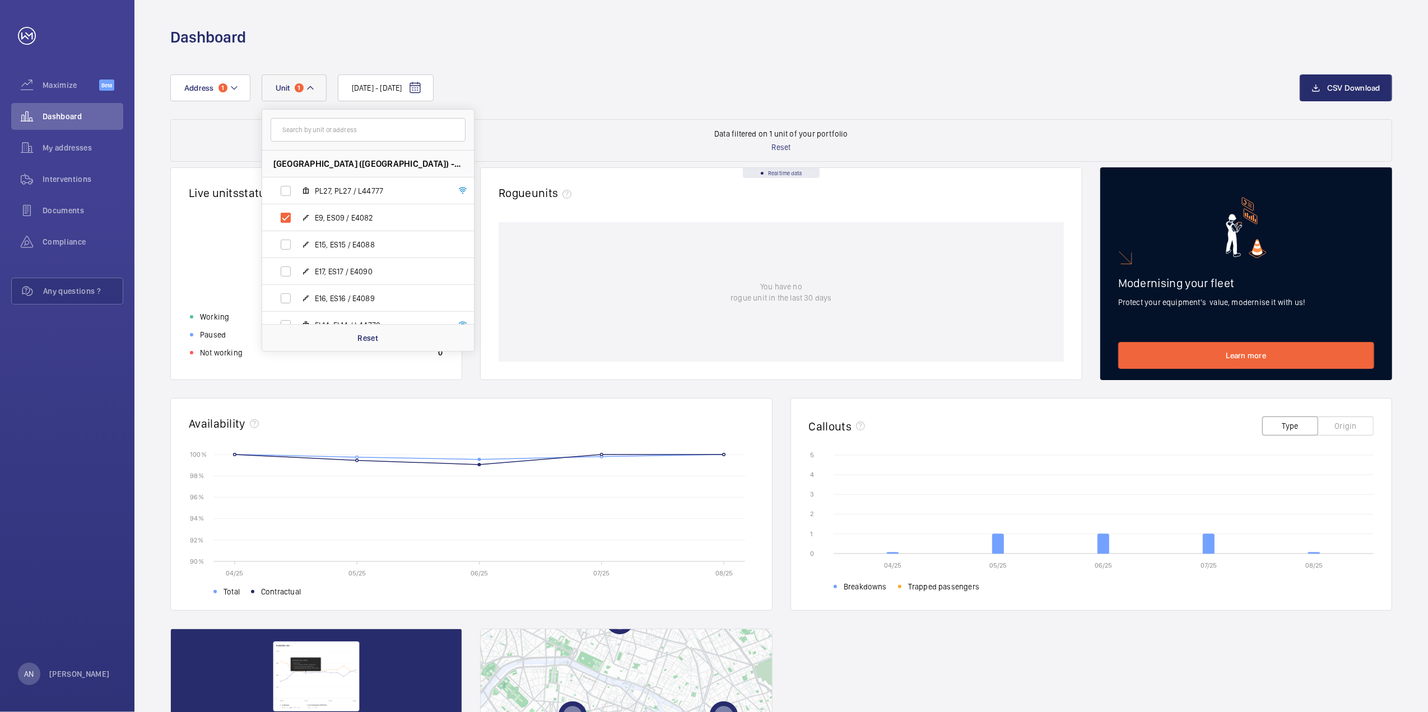
click at [317, 136] on input "text" at bounding box center [368, 130] width 195 height 24
type input "e10"
click at [295, 188] on label "E10 , ES10 / E4083" at bounding box center [359, 191] width 194 height 27
click at [295, 188] on input "E10 , ES10 / E4083" at bounding box center [285, 191] width 22 height 22
checkbox input "true"
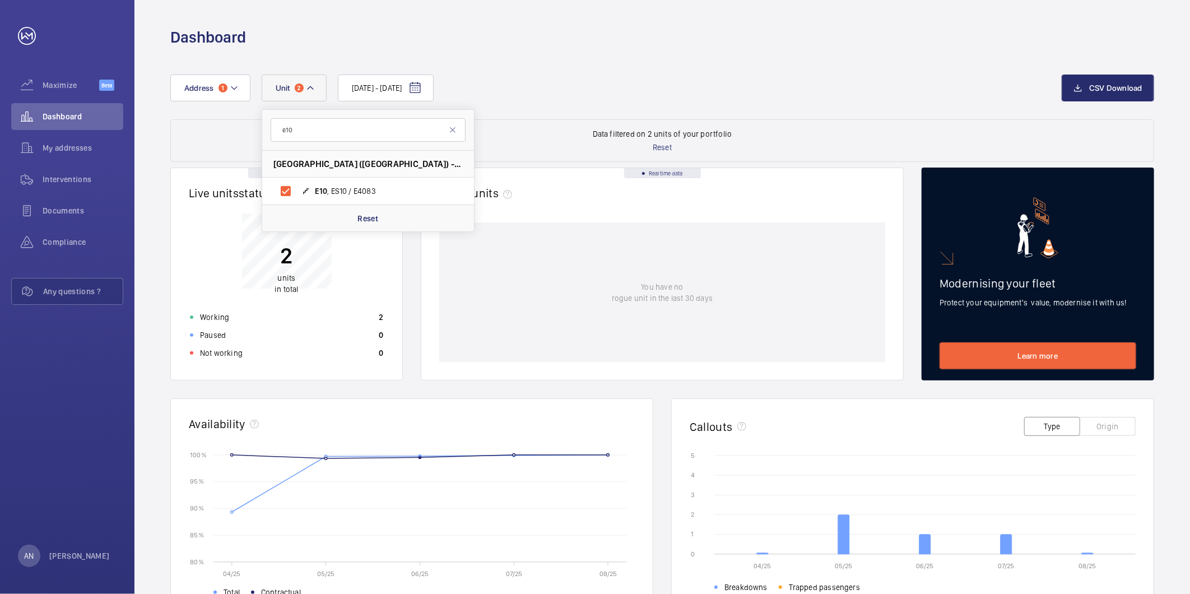
click at [722, 75] on div "[DATE] - [DATE] Address 1 [STREET_ADDRESS] / E4083 Reset" at bounding box center [615, 87] width 891 height 27
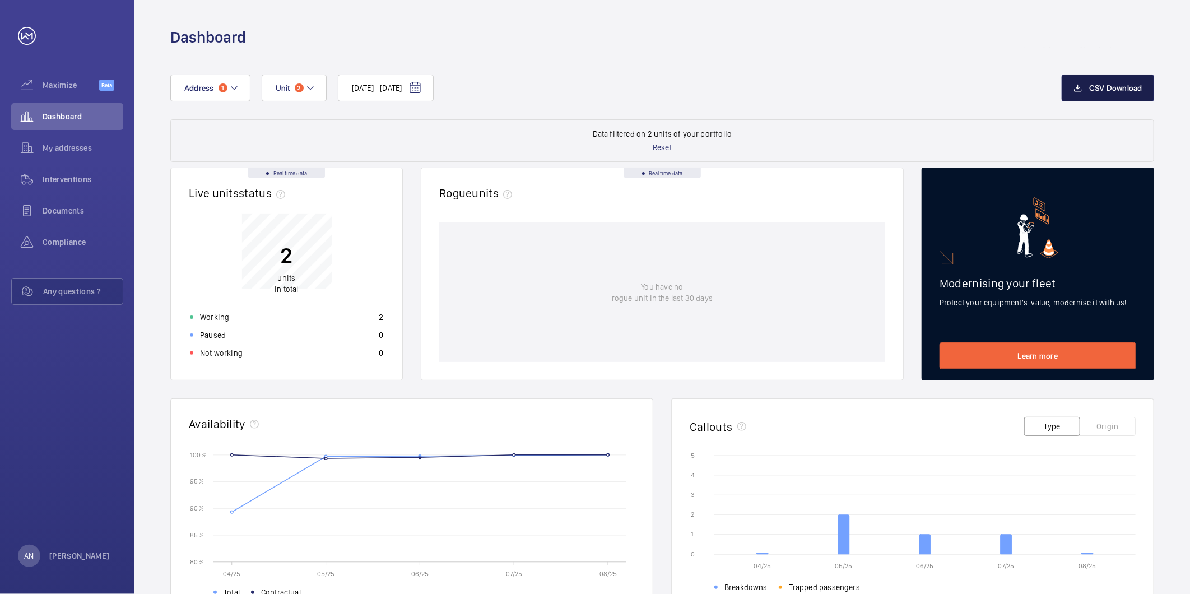
click at [722, 95] on button "CSV Download" at bounding box center [1107, 87] width 92 height 27
click at [72, 199] on div "Documents" at bounding box center [67, 210] width 112 height 27
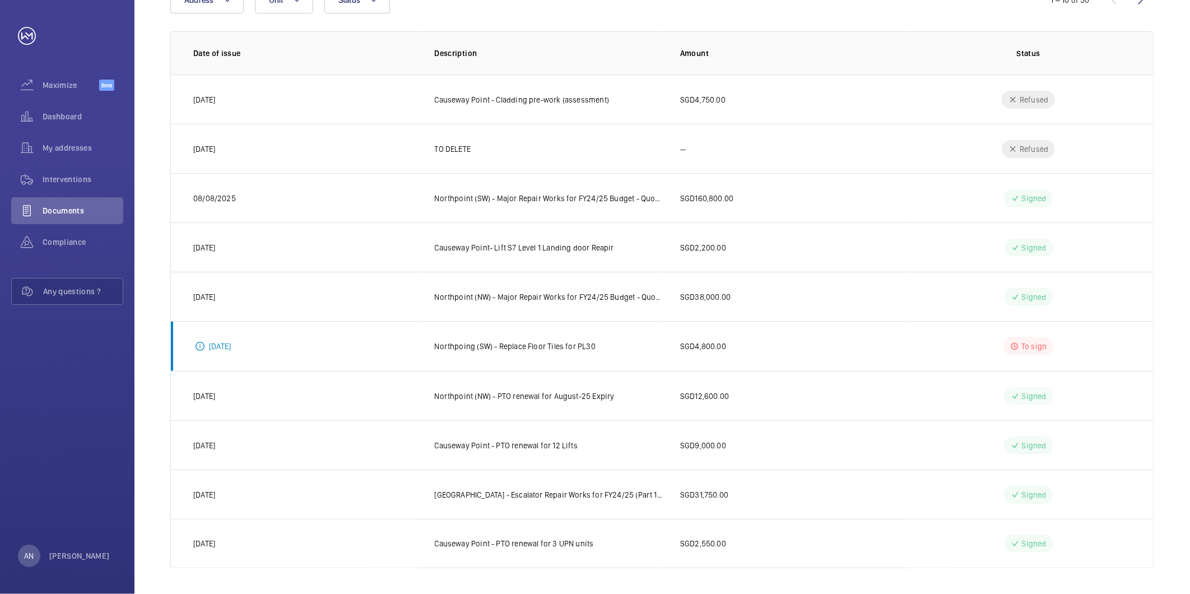
scroll to position [142, 0]
click at [91, 242] on span "Compliance" at bounding box center [83, 241] width 81 height 11
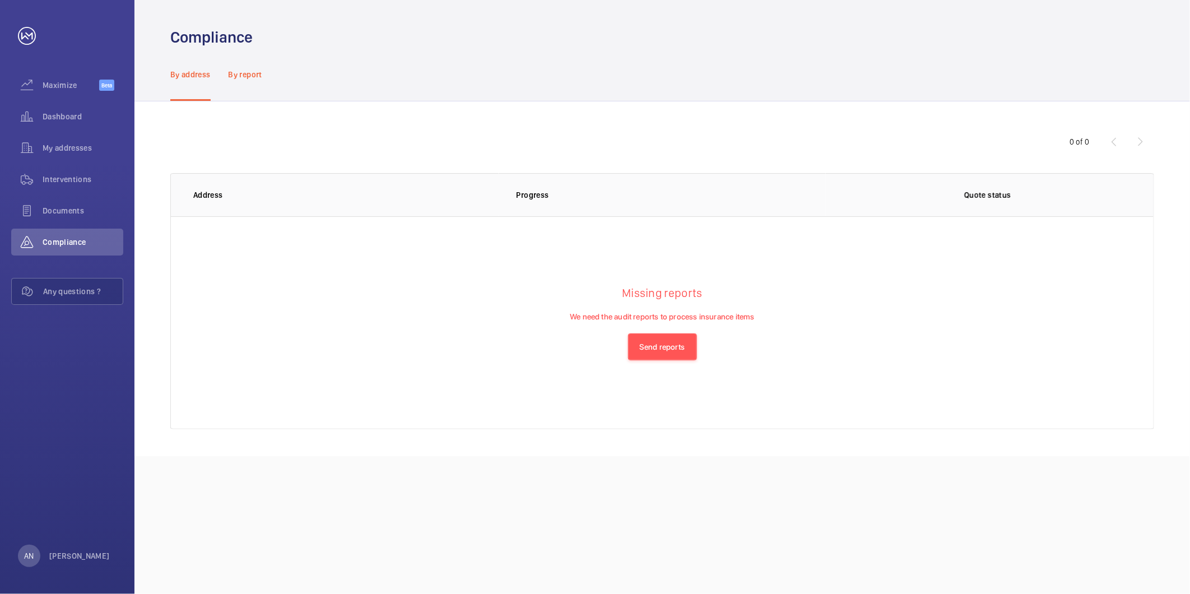
click at [248, 74] on p "By report" at bounding box center [245, 74] width 34 height 11
click at [59, 179] on span "Interventions" at bounding box center [83, 179] width 81 height 11
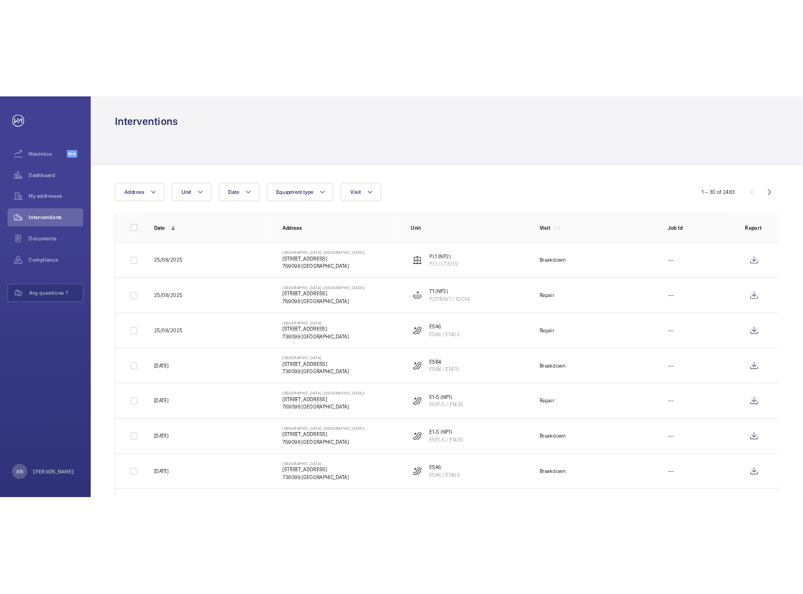
scroll to position [186, 0]
